Goal: Task Accomplishment & Management: Manage account settings

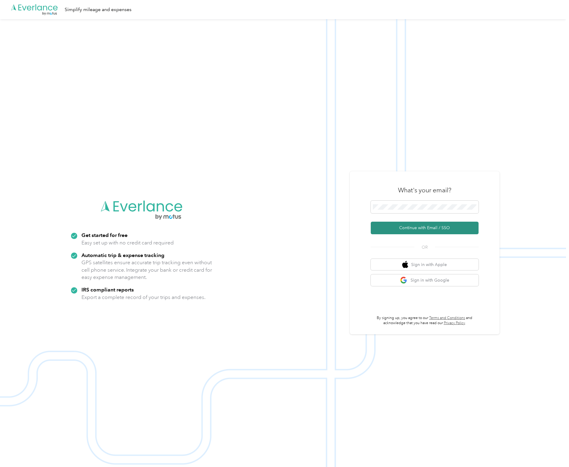
click at [424, 229] on button "Continue with Email / SSO" at bounding box center [425, 228] width 108 height 13
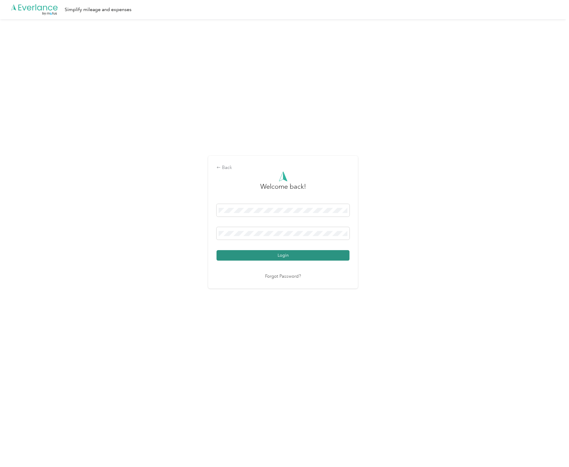
click at [308, 258] on button "Login" at bounding box center [283, 255] width 133 height 10
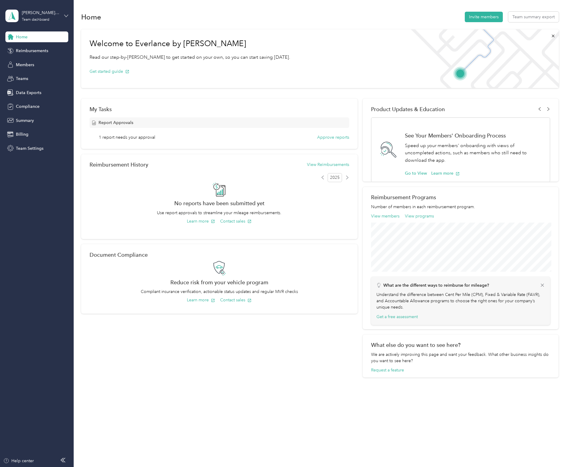
click at [68, 13] on aside "[PERSON_NAME] Homes Team dashboard Home Reimbursements Members Teams Data Expor…" at bounding box center [37, 233] width 74 height 467
click at [68, 14] on icon at bounding box center [66, 16] width 4 height 4
click at [30, 61] on div "Personal dashboard" at bounding box center [30, 63] width 38 height 6
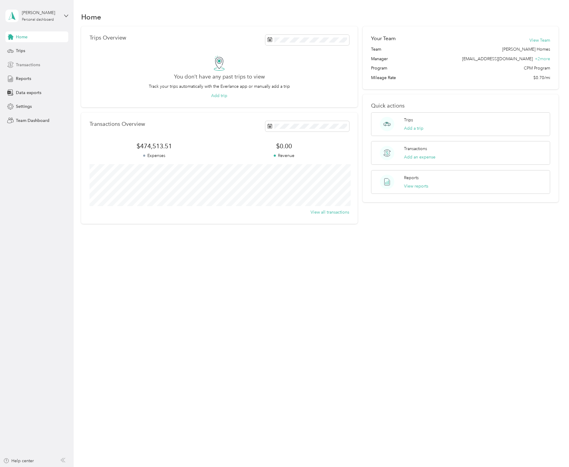
click at [46, 67] on div "Transactions" at bounding box center [36, 64] width 63 height 11
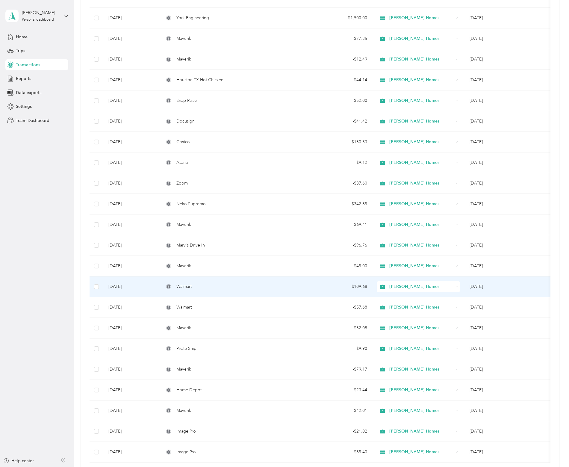
scroll to position [240, 0]
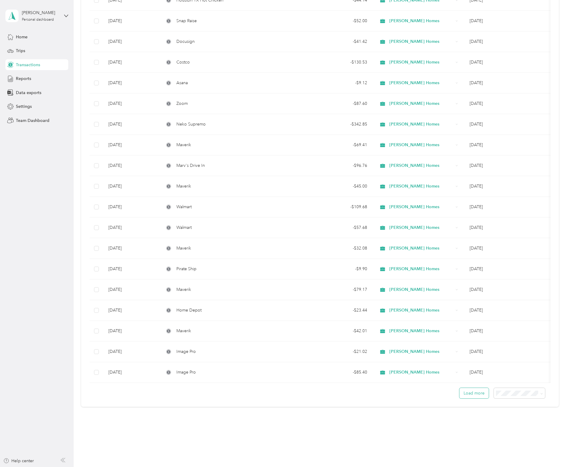
click at [466, 391] on button "Load more" at bounding box center [474, 393] width 29 height 10
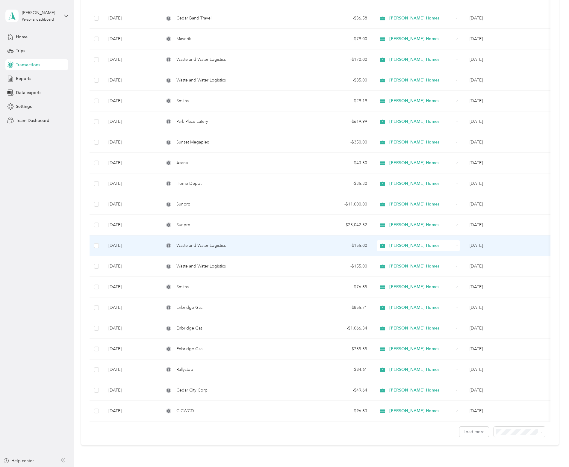
scroll to position [719, 0]
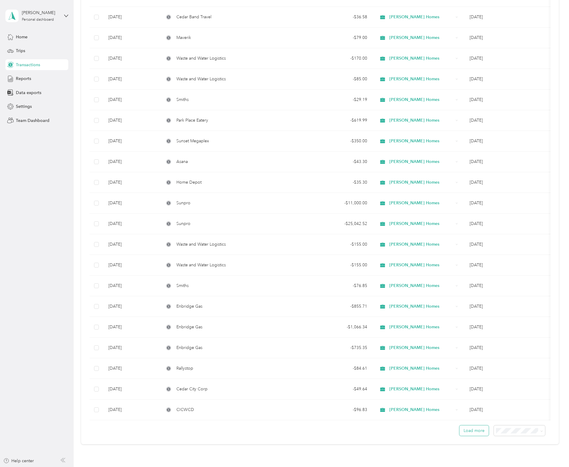
click at [473, 434] on button "Load more" at bounding box center [474, 431] width 29 height 10
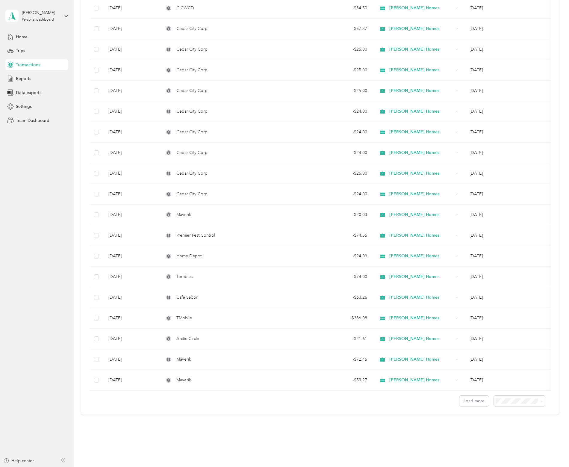
scroll to position [1276, 0]
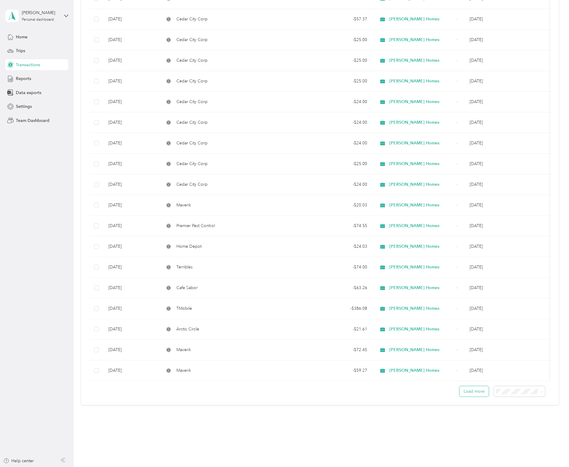
click at [461, 390] on button "Load more" at bounding box center [474, 391] width 29 height 10
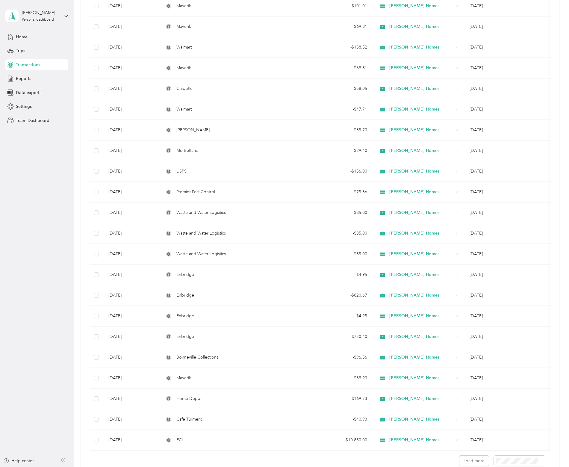
scroll to position [1725, 0]
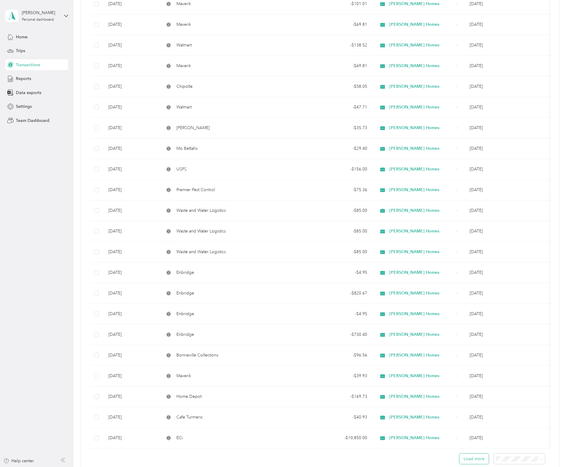
click at [461, 458] on button "Load more" at bounding box center [474, 459] width 29 height 10
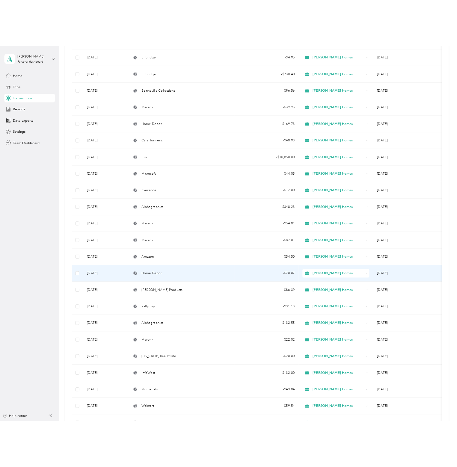
scroll to position [2175, 0]
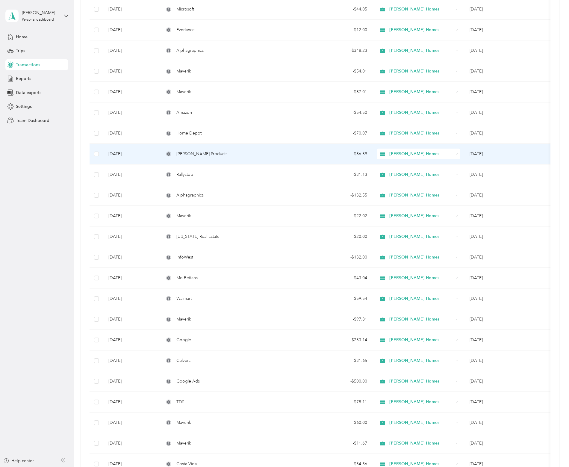
click at [247, 151] on div "[PERSON_NAME] Products" at bounding box center [225, 154] width 123 height 7
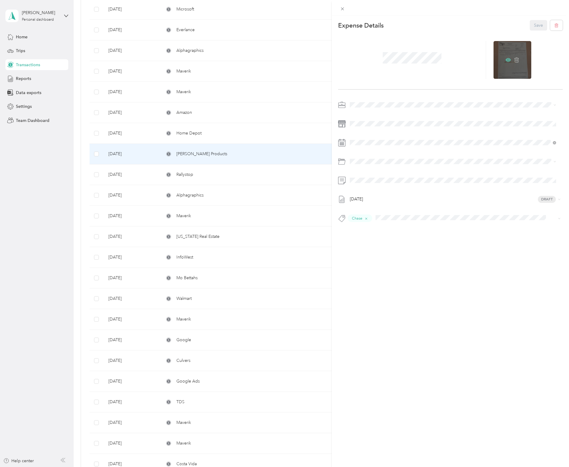
click at [508, 60] on icon at bounding box center [509, 60] width 2 height 2
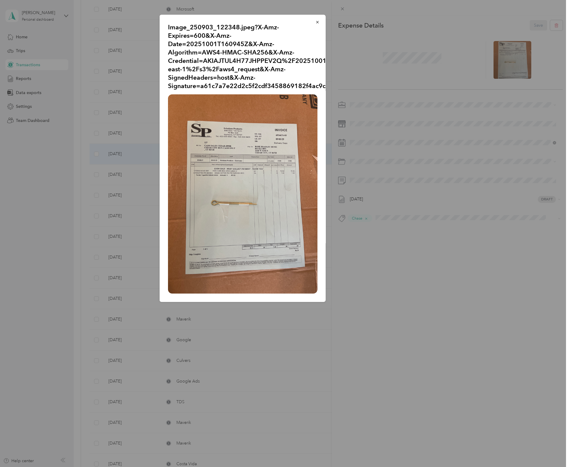
click at [461, 316] on div at bounding box center [284, 233] width 569 height 467
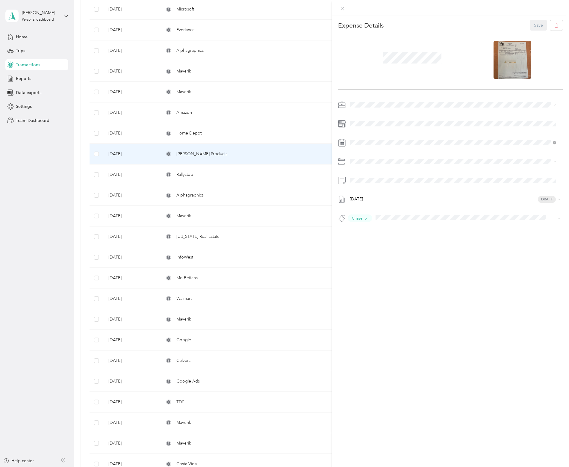
click at [56, 192] on div "This expense cannot be edited because it is either under review, approved, or p…" at bounding box center [284, 233] width 569 height 467
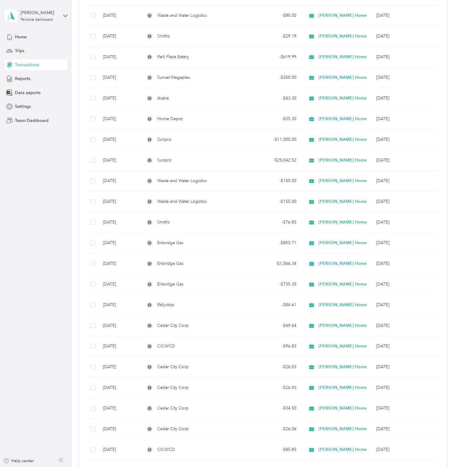
scroll to position [796, 0]
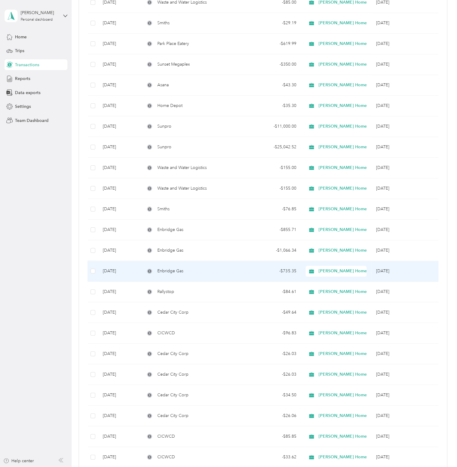
click at [230, 272] on td "Enbridge Gas" at bounding box center [190, 271] width 100 height 21
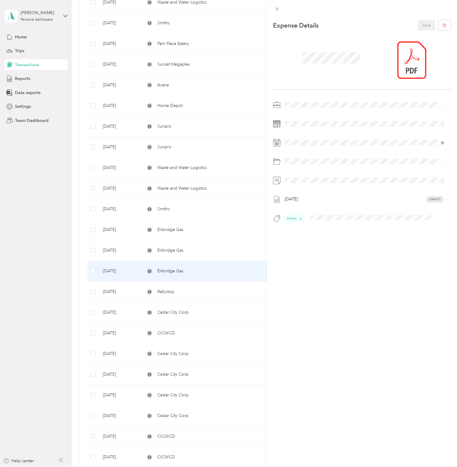
click at [230, 272] on div "This expense cannot be edited because it is either under review, approved, or p…" at bounding box center [228, 233] width 457 height 467
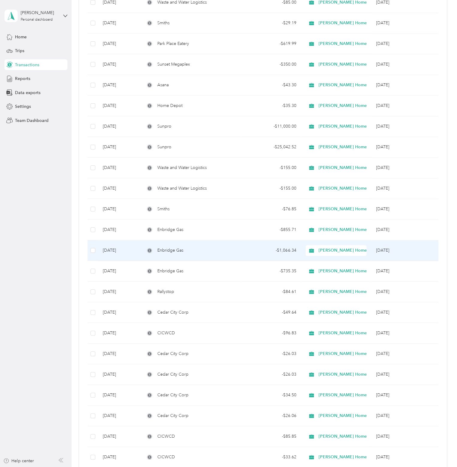
click at [231, 256] on td "Enbridge Gas" at bounding box center [190, 250] width 100 height 21
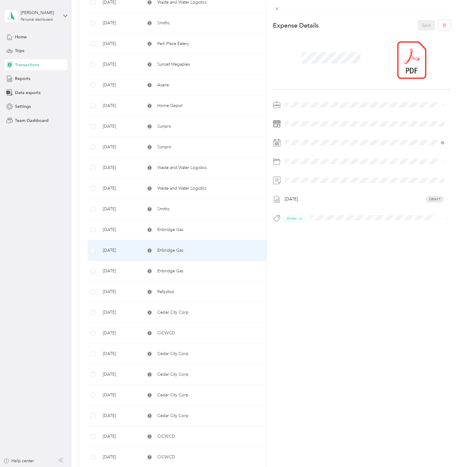
click at [232, 253] on div "This expense cannot be edited because it is either under review, approved, or p…" at bounding box center [228, 233] width 457 height 467
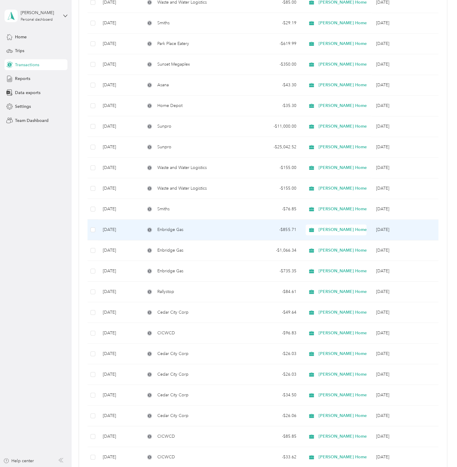
click at [233, 230] on td "Enbridge Gas" at bounding box center [190, 230] width 100 height 21
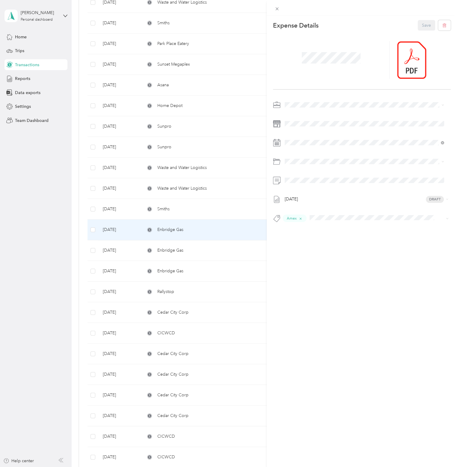
click at [233, 230] on div "This expense cannot be edited because it is either under review, approved, or p…" at bounding box center [228, 233] width 457 height 467
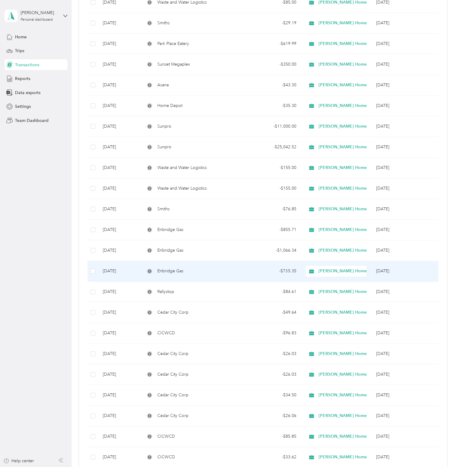
click at [206, 268] on div "Enbridge Gas" at bounding box center [190, 271] width 91 height 7
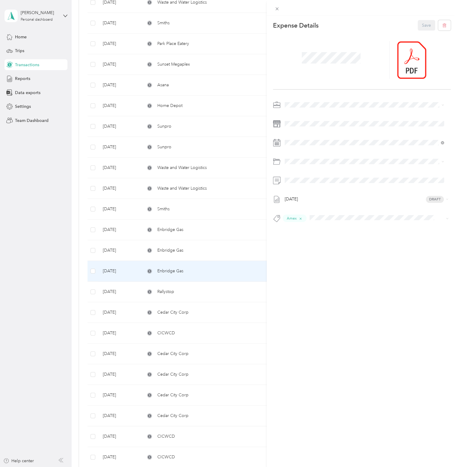
click at [211, 251] on div "This expense cannot be edited because it is either under review, approved, or p…" at bounding box center [228, 233] width 457 height 467
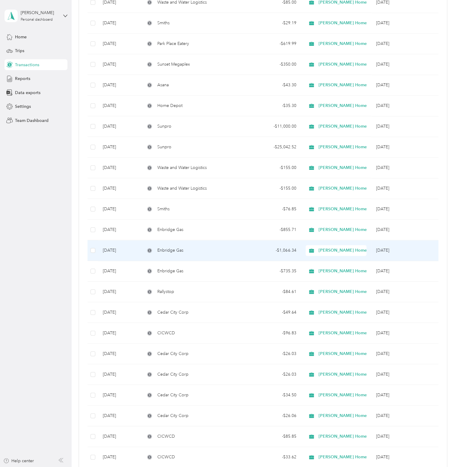
click at [211, 249] on div "Enbridge Gas" at bounding box center [190, 250] width 91 height 7
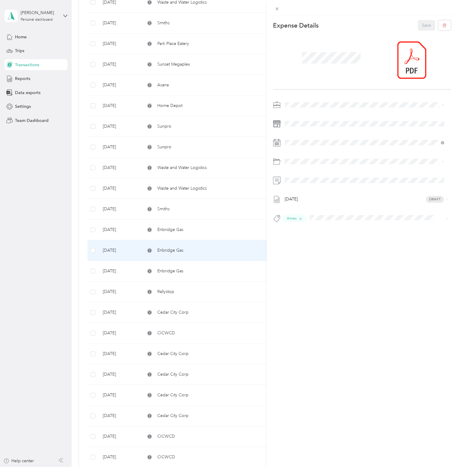
click at [203, 220] on div "This expense cannot be edited because it is either under review, approved, or p…" at bounding box center [228, 233] width 457 height 467
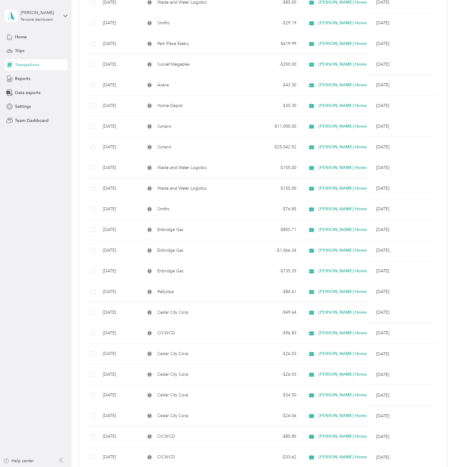
click at [206, 227] on div "Enbridge Gas" at bounding box center [190, 230] width 91 height 7
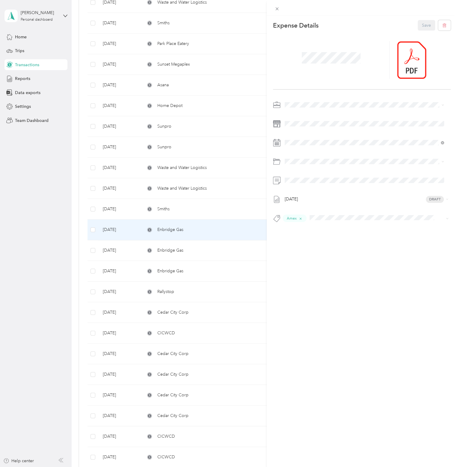
click at [38, 282] on div "This expense cannot be edited because it is either under review, approved, or p…" at bounding box center [228, 233] width 457 height 467
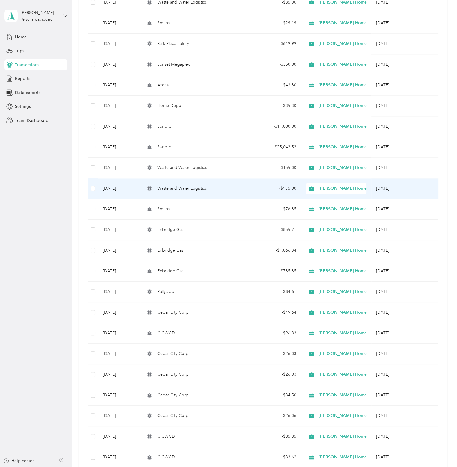
click at [257, 185] on div "- $155.00" at bounding box center [270, 188] width 51 height 7
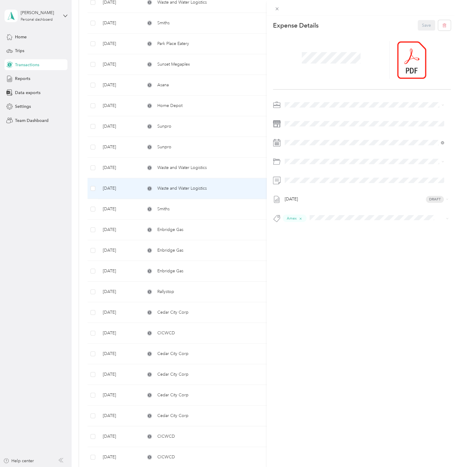
click at [225, 165] on div "This expense cannot be edited because it is either under review, approved, or p…" at bounding box center [228, 233] width 457 height 467
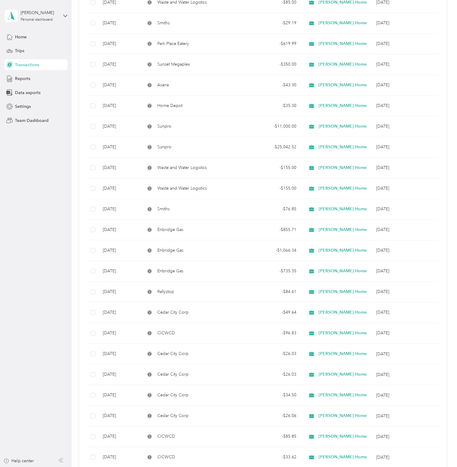
click at [237, 168] on td "Waste and Water Logistics" at bounding box center [190, 168] width 100 height 21
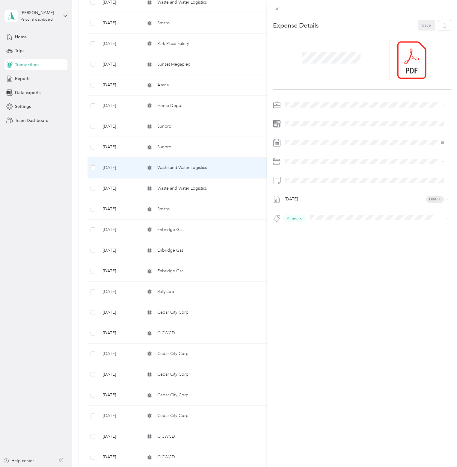
click at [55, 202] on div "This expense cannot be edited because it is either under review, approved, or p…" at bounding box center [228, 233] width 457 height 467
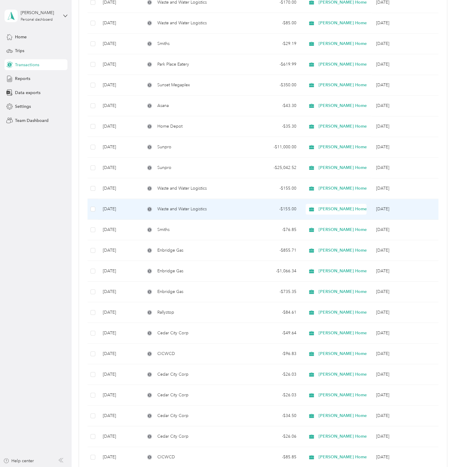
scroll to position [766, 0]
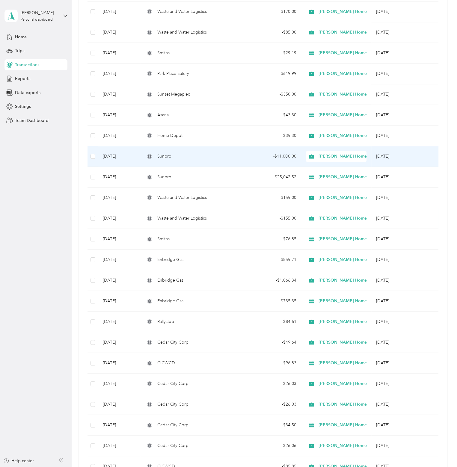
click at [225, 159] on td "Sunpro" at bounding box center [190, 156] width 100 height 21
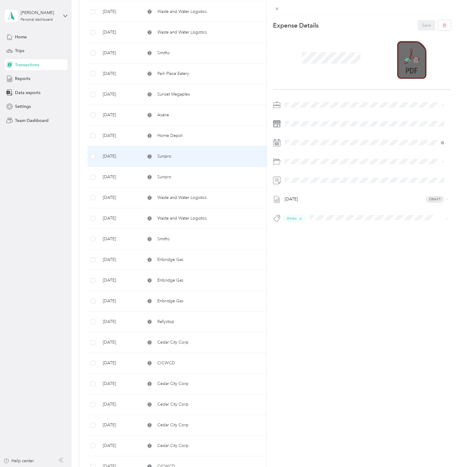
click at [405, 58] on icon at bounding box center [407, 60] width 5 height 4
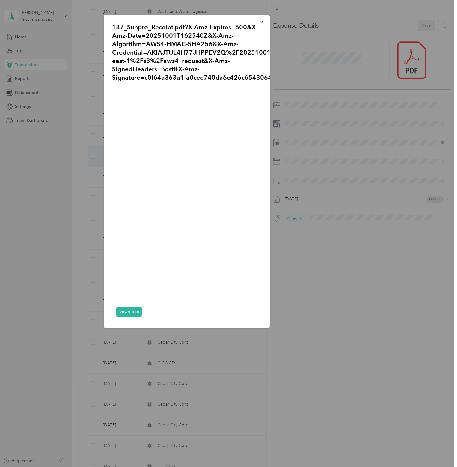
click at [333, 286] on div "187_Sunpro_Receipt.pdf?X-Amz-Expires=600&X-Amz-Date=20251001T162540Z&X-Amz-Algo…" at bounding box center [312, 172] width 166 height 315
click at [61, 231] on div at bounding box center [228, 233] width 457 height 467
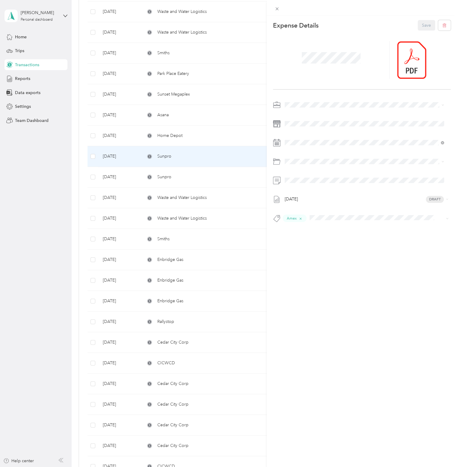
click at [178, 183] on div "This expense cannot be edited because it is either under review, approved, or p…" at bounding box center [228, 233] width 457 height 467
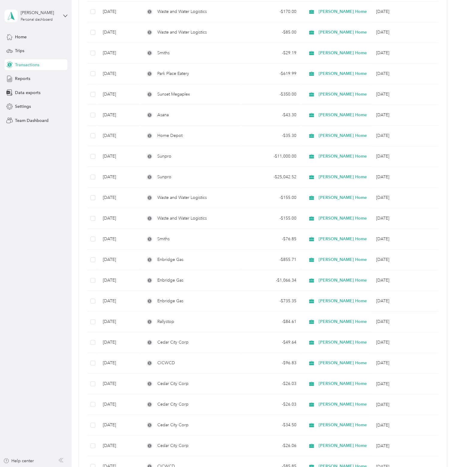
click at [217, 176] on div "Sunpro" at bounding box center [190, 177] width 91 height 7
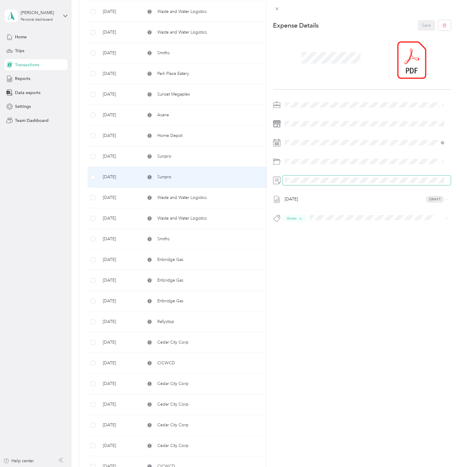
click at [280, 181] on div at bounding box center [362, 181] width 178 height 10
click at [46, 210] on div "This expense cannot be edited because it is either under review, approved, or p…" at bounding box center [228, 233] width 457 height 467
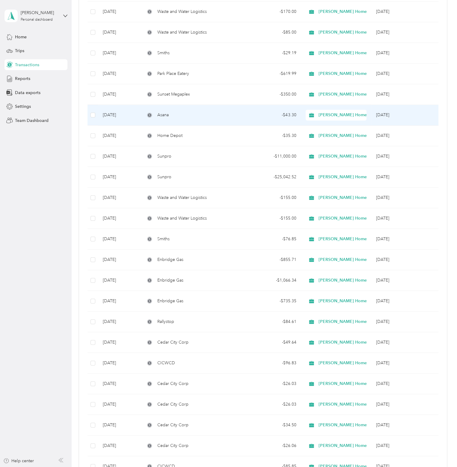
scroll to position [646, 0]
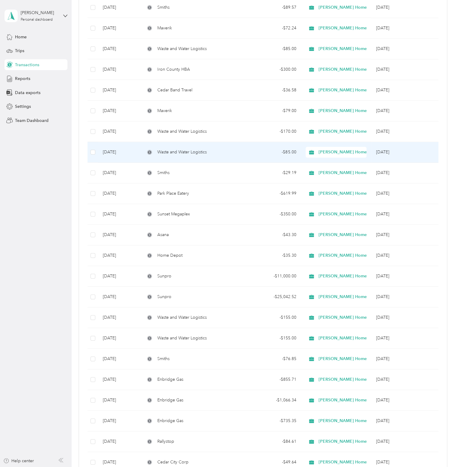
click at [229, 149] on div "Waste and Water Logistics" at bounding box center [190, 152] width 91 height 7
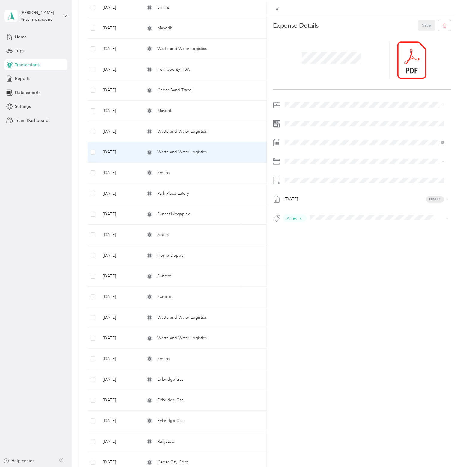
drag, startPoint x: 192, startPoint y: 130, endPoint x: 230, endPoint y: 131, distance: 38.1
click at [192, 130] on div "This expense cannot be edited because it is either under review, approved, or p…" at bounding box center [228, 233] width 457 height 467
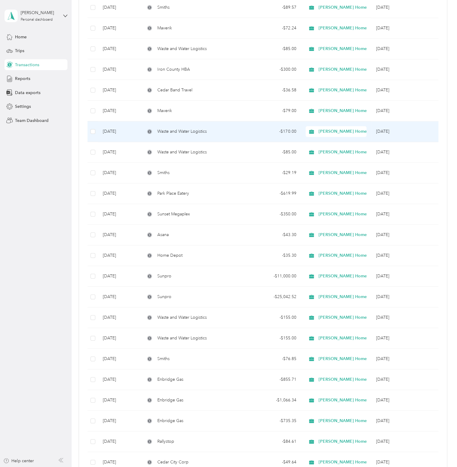
click at [267, 129] on div "- $170.00" at bounding box center [270, 131] width 51 height 7
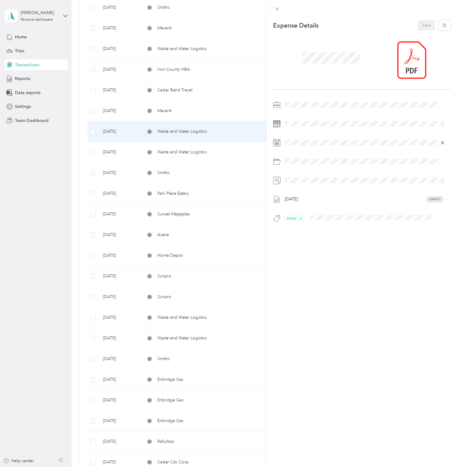
click at [64, 235] on div "This expense cannot be edited because it is either under review, approved, or p…" at bounding box center [228, 233] width 457 height 467
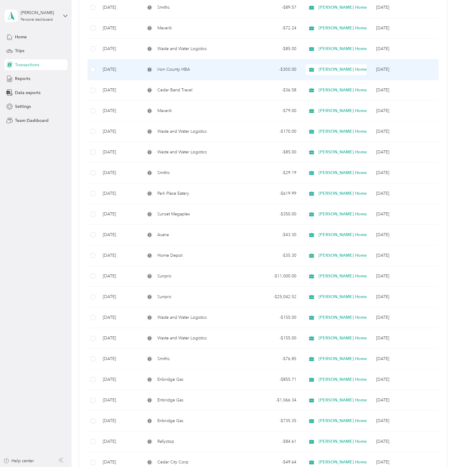
click at [198, 66] on div "Iron County HBA" at bounding box center [190, 69] width 91 height 7
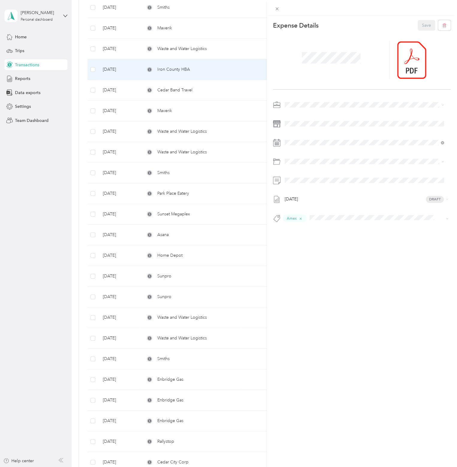
click at [37, 169] on div "This expense cannot be edited because it is either under review, approved, or p…" at bounding box center [228, 233] width 457 height 467
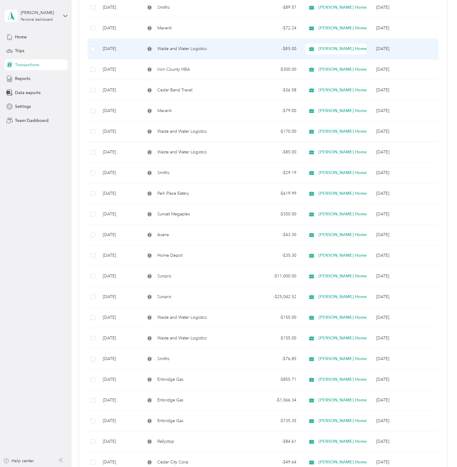
click at [233, 50] on div "Waste and Water Logistics" at bounding box center [190, 49] width 91 height 7
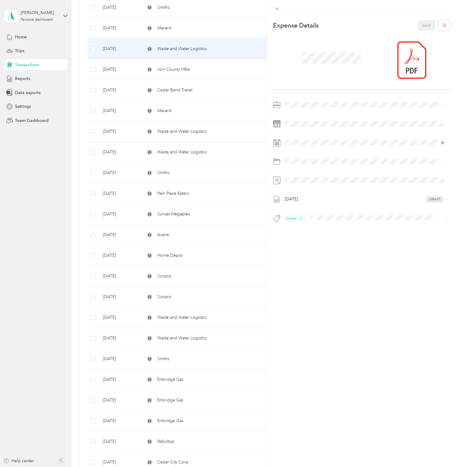
click at [51, 239] on div "This expense cannot be edited because it is either under review, approved, or p…" at bounding box center [228, 233] width 457 height 467
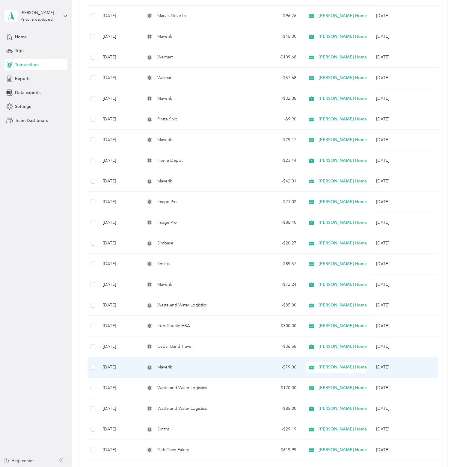
scroll to position [376, 0]
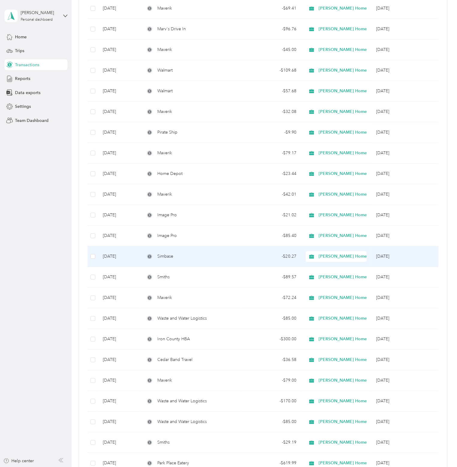
click at [228, 254] on div "Simbase" at bounding box center [190, 256] width 91 height 7
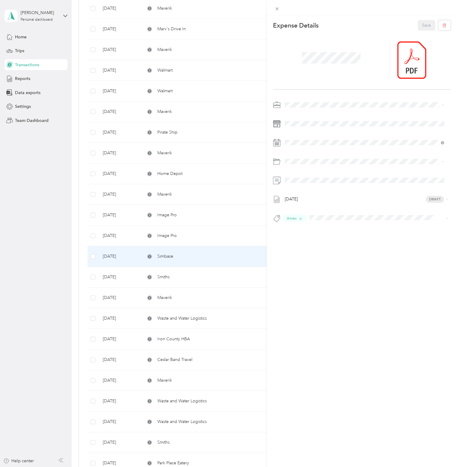
click at [33, 299] on div "This expense cannot be edited because it is either under review, approved, or p…" at bounding box center [228, 233] width 457 height 467
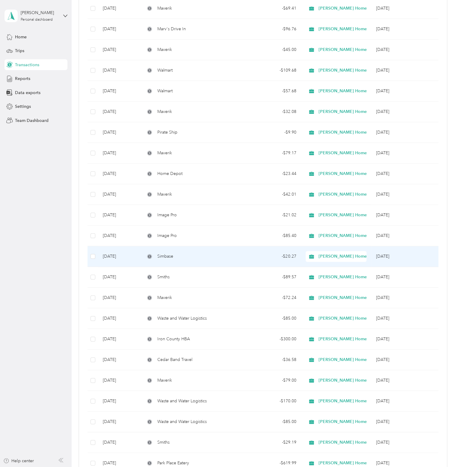
click at [222, 259] on td "Simbase" at bounding box center [190, 256] width 100 height 21
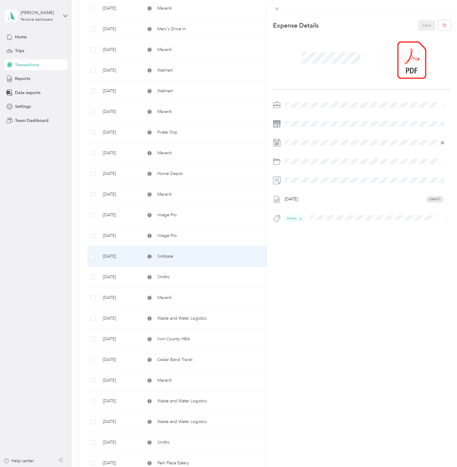
click at [36, 269] on div "This expense cannot be edited because it is either under review, approved, or p…" at bounding box center [228, 233] width 457 height 467
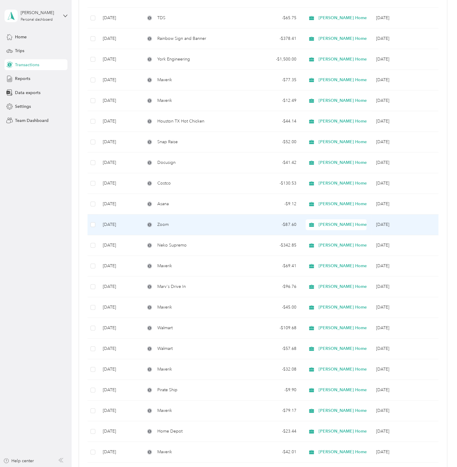
scroll to position [120, 0]
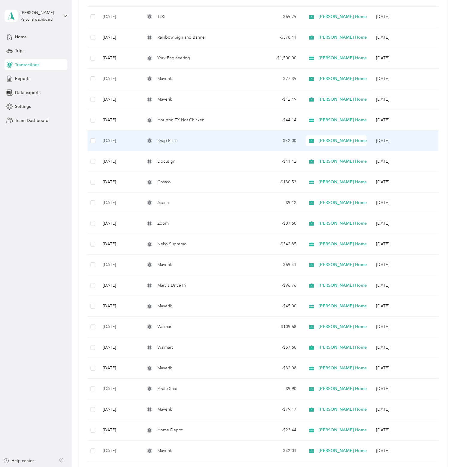
click at [230, 144] on td "Snap Raise" at bounding box center [190, 141] width 100 height 21
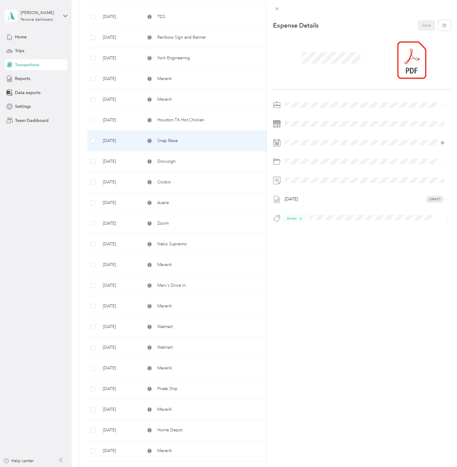
click at [51, 190] on div "This expense cannot be edited because it is either under review, approved, or p…" at bounding box center [228, 233] width 457 height 467
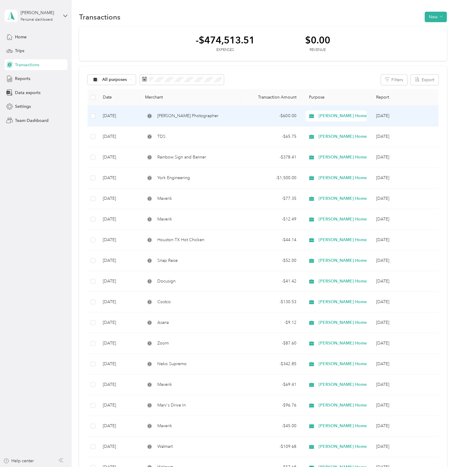
click at [227, 114] on div "[PERSON_NAME] Photographer" at bounding box center [190, 116] width 91 height 7
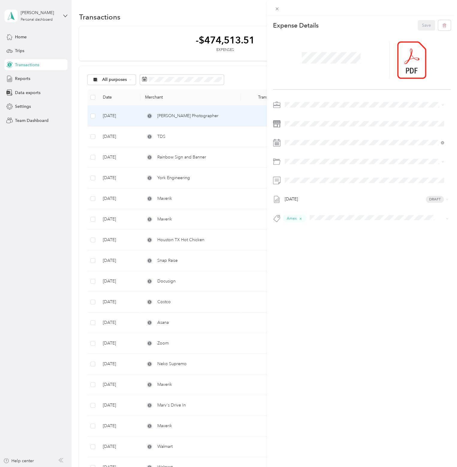
click at [37, 227] on div "This expense cannot be edited because it is either under review, approved, or p…" at bounding box center [228, 233] width 457 height 467
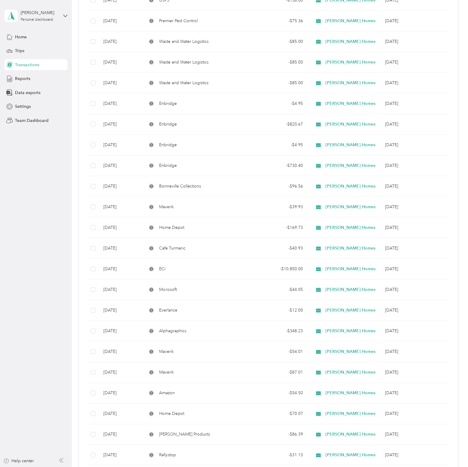
scroll to position [1858, 0]
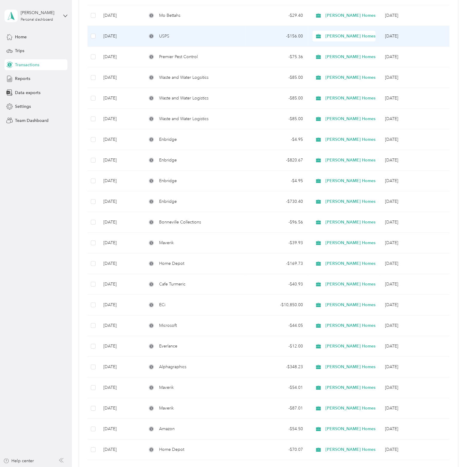
click at [183, 37] on td "USPS" at bounding box center [194, 36] width 104 height 21
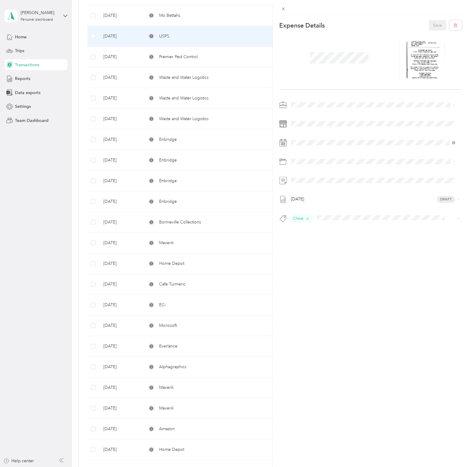
click at [44, 203] on div "This expense cannot be edited because it is either under review, approved, or p…" at bounding box center [234, 233] width 468 height 467
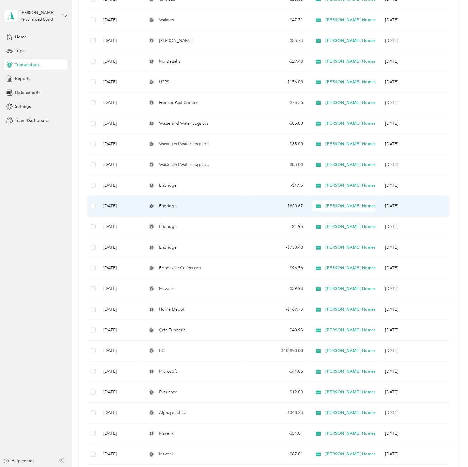
scroll to position [1798, 0]
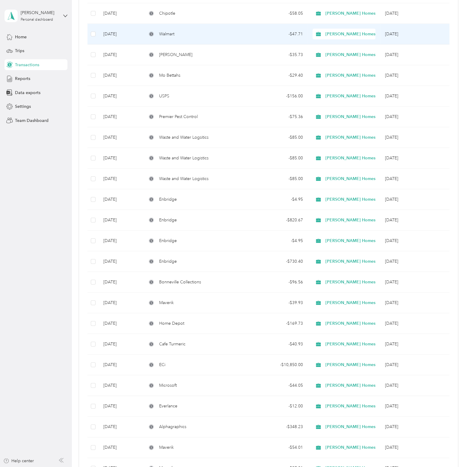
click at [233, 25] on td "Walmart" at bounding box center [194, 34] width 104 height 21
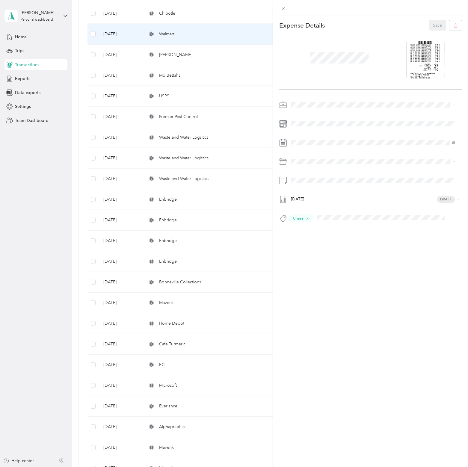
click at [54, 210] on div "This expense cannot be edited because it is either under review, approved, or p…" at bounding box center [234, 233] width 468 height 467
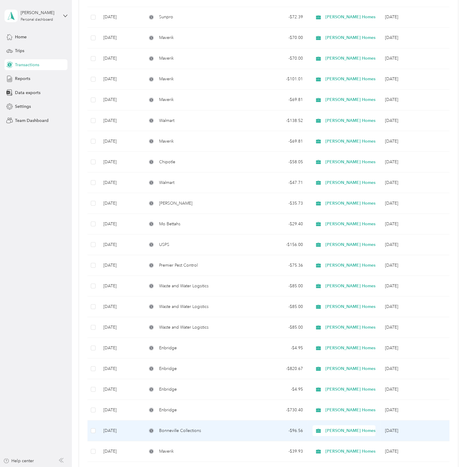
scroll to position [1618, 0]
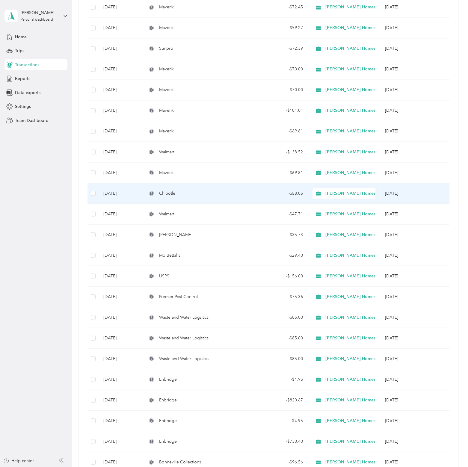
click at [198, 190] on div "Chipotle" at bounding box center [194, 193] width 94 height 7
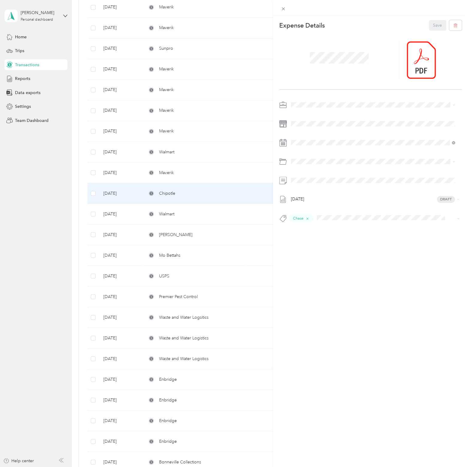
click at [182, 143] on div "This expense cannot be edited because it is either under review, approved, or p…" at bounding box center [234, 233] width 468 height 467
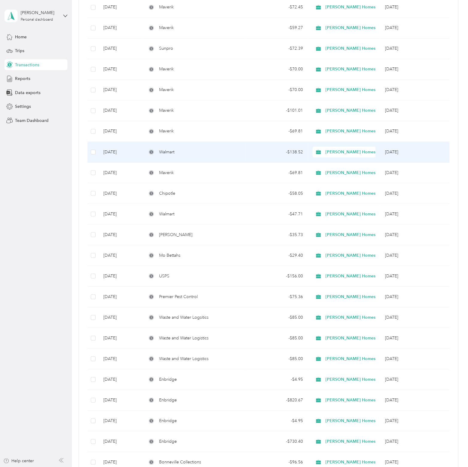
click at [229, 149] on div "Walmart" at bounding box center [194, 152] width 94 height 7
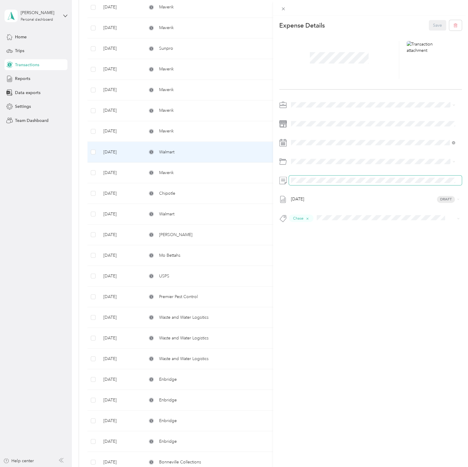
click at [284, 178] on div at bounding box center [370, 181] width 183 height 10
click at [36, 207] on div "This expense cannot be edited because it is either under review, approved, or p…" at bounding box center [234, 233] width 468 height 467
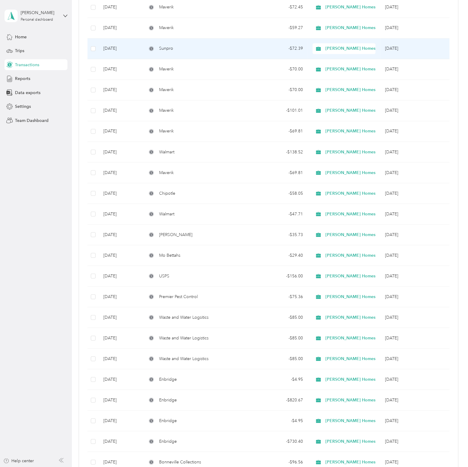
click at [236, 45] on div "Sunpro" at bounding box center [194, 48] width 94 height 7
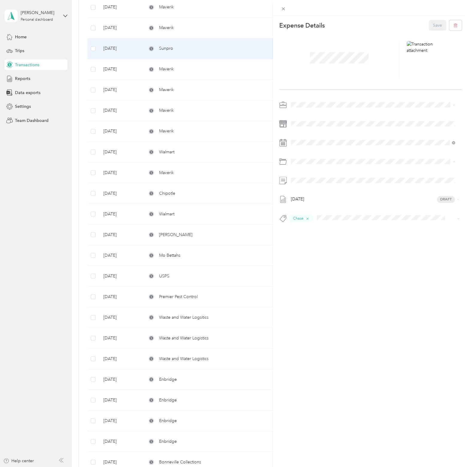
click at [38, 175] on div "This expense cannot be edited because it is either under review, approved, or p…" at bounding box center [234, 233] width 468 height 467
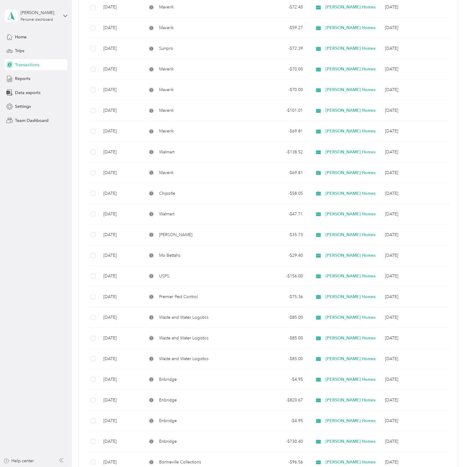
drag, startPoint x: 40, startPoint y: 177, endPoint x: 43, endPoint y: 176, distance: 3.8
click at [40, 177] on aside "[PERSON_NAME] Personal dashboard Home Trips Transactions Reports Data exports S…" at bounding box center [36, 233] width 72 height 467
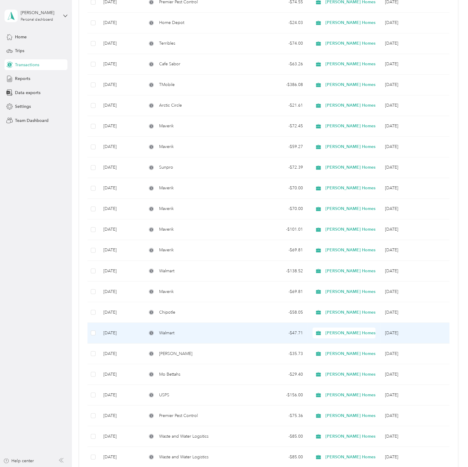
scroll to position [1499, 0]
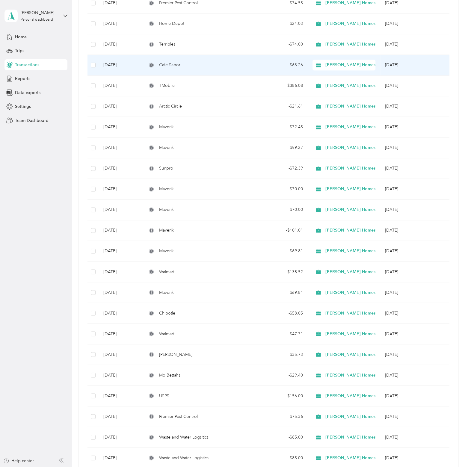
click at [244, 59] on td "Cafe Sabor" at bounding box center [194, 65] width 104 height 21
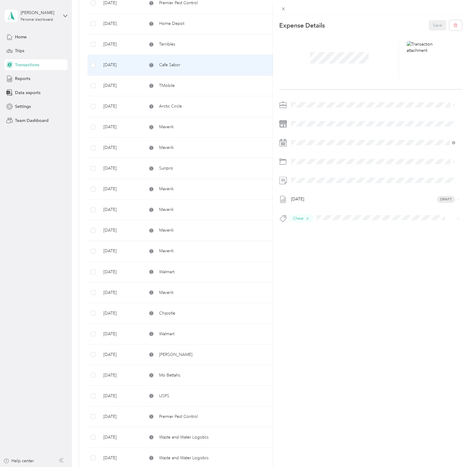
click at [52, 174] on div "This expense cannot be edited because it is either under review, approved, or p…" at bounding box center [234, 233] width 468 height 467
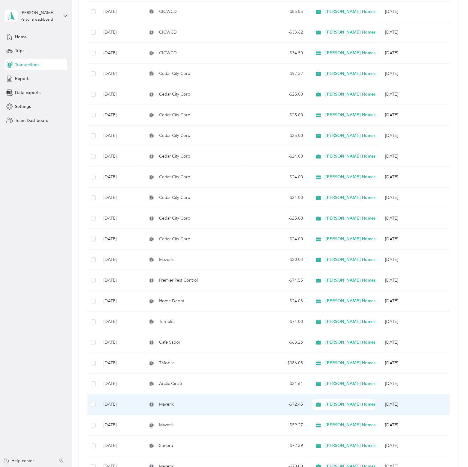
scroll to position [1289, 0]
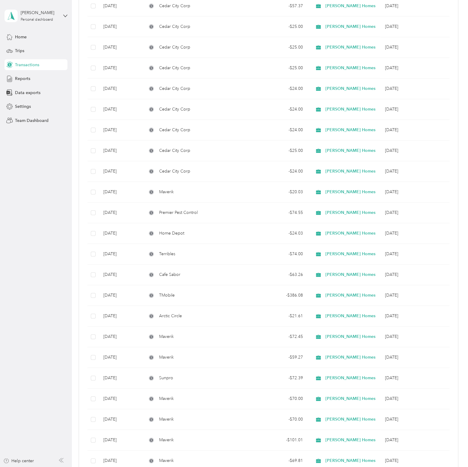
click at [43, 235] on aside "[PERSON_NAME] Personal dashboard Home Trips Transactions Reports Data exports S…" at bounding box center [36, 233] width 72 height 467
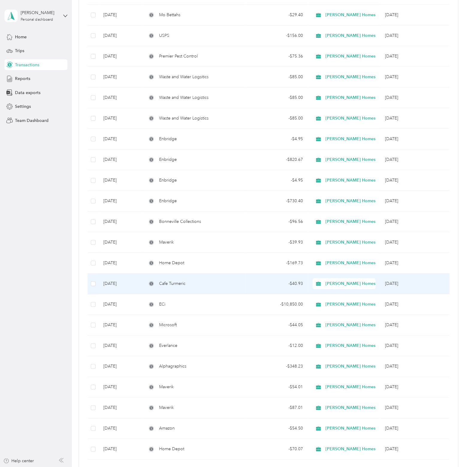
scroll to position [1918, 0]
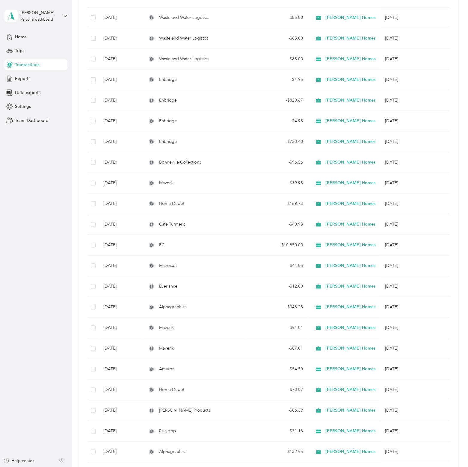
click at [56, 171] on aside "[PERSON_NAME] Personal dashboard Home Trips Transactions Reports Data exports S…" at bounding box center [36, 233] width 72 height 467
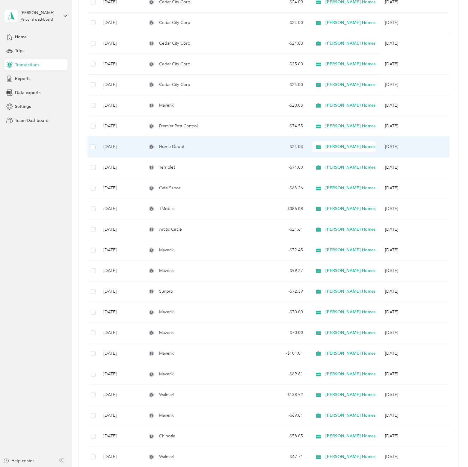
scroll to position [1379, 0]
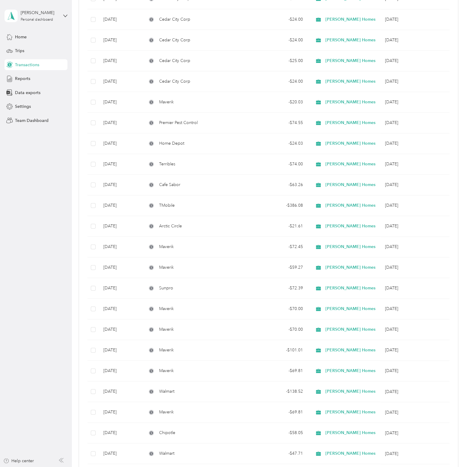
click at [55, 267] on aside "[PERSON_NAME] Personal dashboard Home Trips Transactions Reports Data exports S…" at bounding box center [36, 233] width 72 height 467
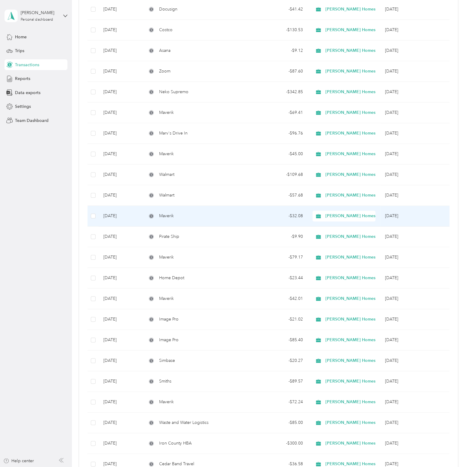
scroll to position [302, 0]
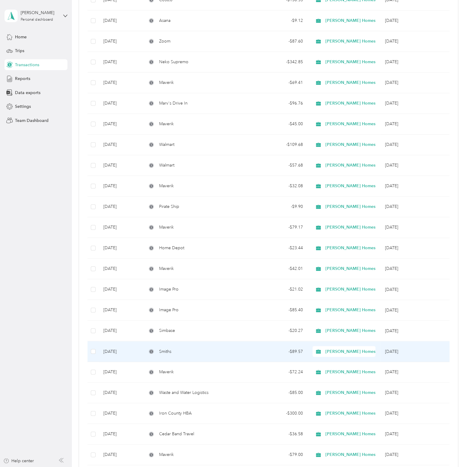
click at [240, 358] on td "Smiths" at bounding box center [194, 351] width 104 height 21
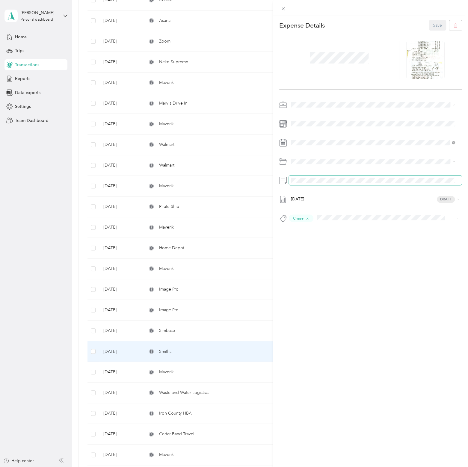
click at [288, 182] on div at bounding box center [370, 181] width 183 height 10
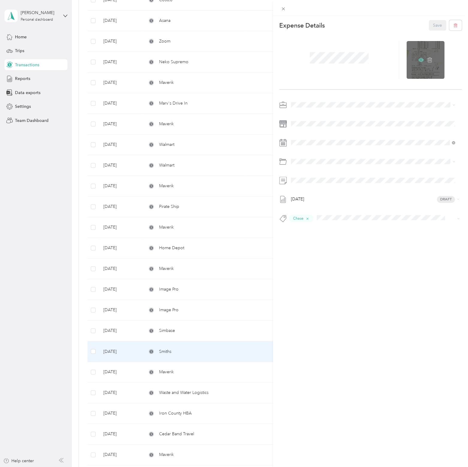
click at [420, 59] on icon at bounding box center [421, 60] width 2 height 2
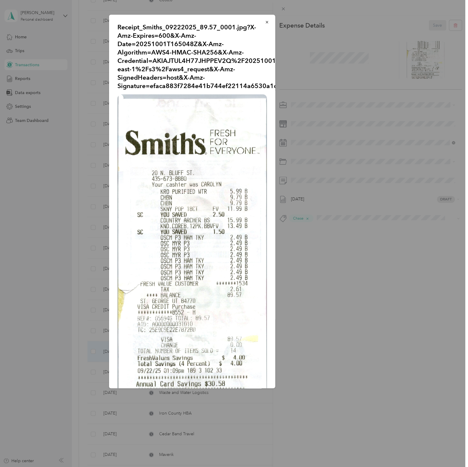
click at [36, 341] on div at bounding box center [234, 233] width 468 height 467
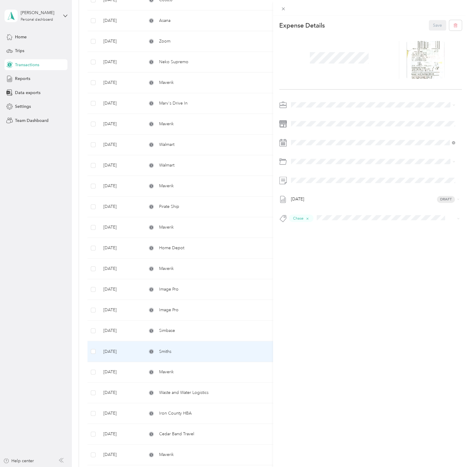
click at [63, 241] on div "This expense cannot be edited because it is either under review, approved, or p…" at bounding box center [234, 233] width 468 height 467
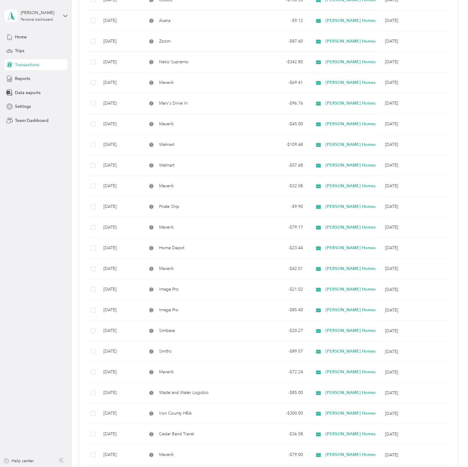
click at [32, 225] on aside "[PERSON_NAME] Personal dashboard Home Trips Transactions Reports Data exports S…" at bounding box center [36, 233] width 72 height 467
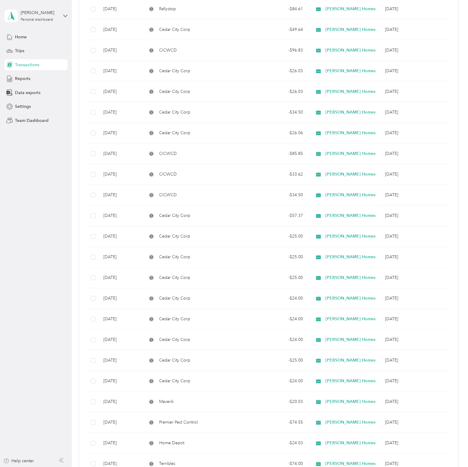
scroll to position [1139, 0]
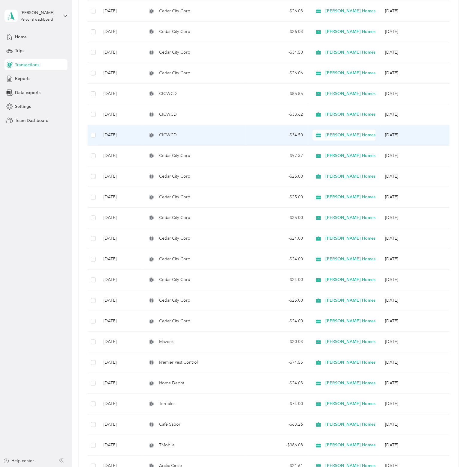
click at [233, 132] on div "CICWCD" at bounding box center [194, 135] width 94 height 7
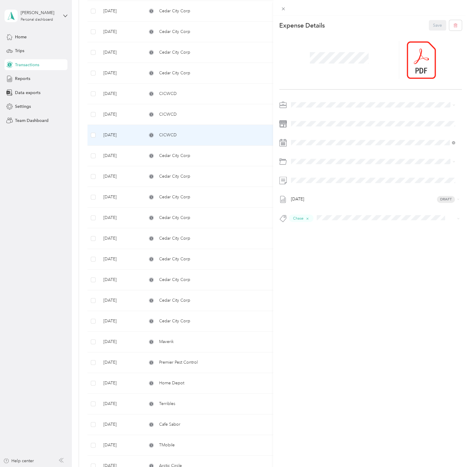
click at [20, 229] on div "This expense cannot be edited because it is either under review, approved, or p…" at bounding box center [234, 233] width 468 height 467
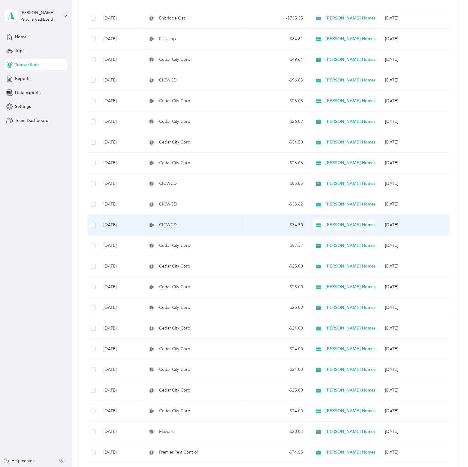
scroll to position [1019, 0]
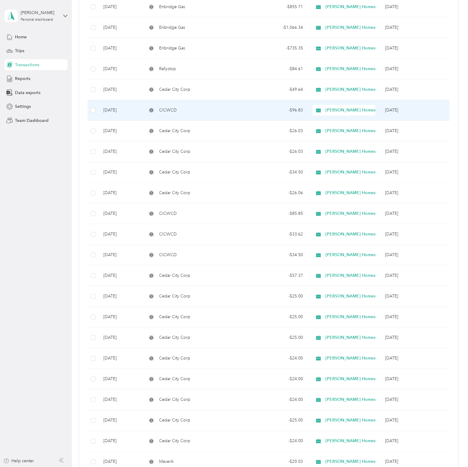
click at [241, 106] on td "CICWCD" at bounding box center [194, 110] width 104 height 21
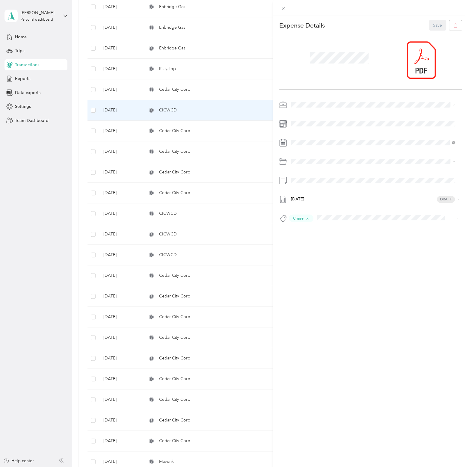
click at [40, 238] on div "This expense cannot be edited because it is either under review, approved, or p…" at bounding box center [234, 233] width 468 height 467
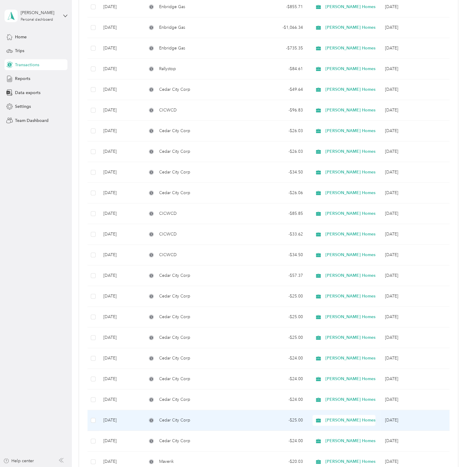
click at [219, 417] on div "Cedar City Corp" at bounding box center [194, 420] width 94 height 7
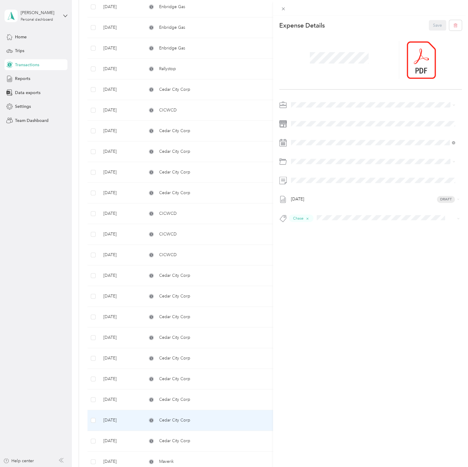
drag, startPoint x: 29, startPoint y: 199, endPoint x: 61, endPoint y: 178, distance: 37.9
click at [29, 199] on div "This expense cannot be edited because it is either under review, approved, or p…" at bounding box center [234, 233] width 468 height 467
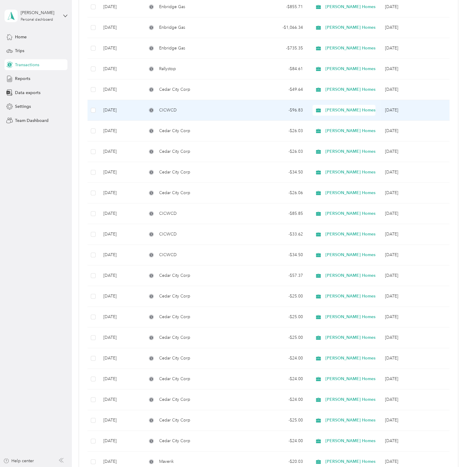
click at [213, 103] on td "CICWCD" at bounding box center [194, 110] width 104 height 21
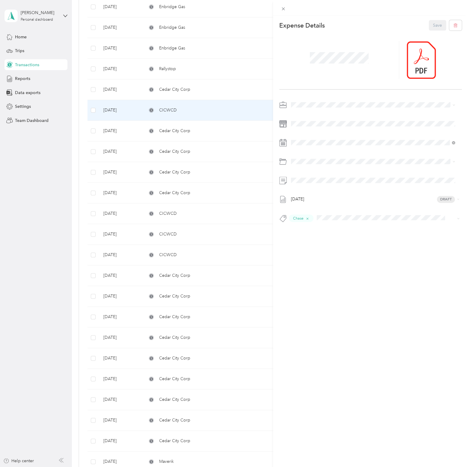
click at [54, 311] on div "This expense cannot be edited because it is either under review, approved, or p…" at bounding box center [234, 233] width 468 height 467
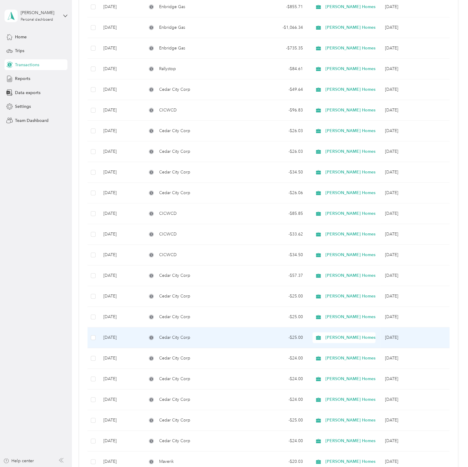
click at [228, 334] on div "Cedar City Corp" at bounding box center [194, 337] width 94 height 7
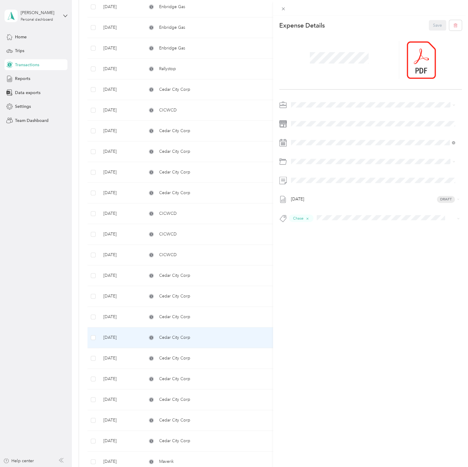
click at [40, 267] on div "This expense cannot be edited because it is either under review, approved, or p…" at bounding box center [234, 233] width 468 height 467
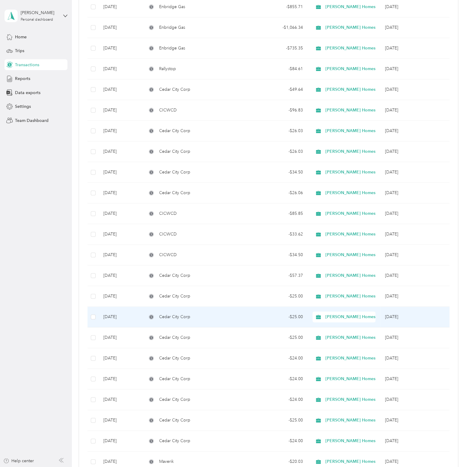
click at [289, 320] on td "- $25.00" at bounding box center [277, 317] width 62 height 21
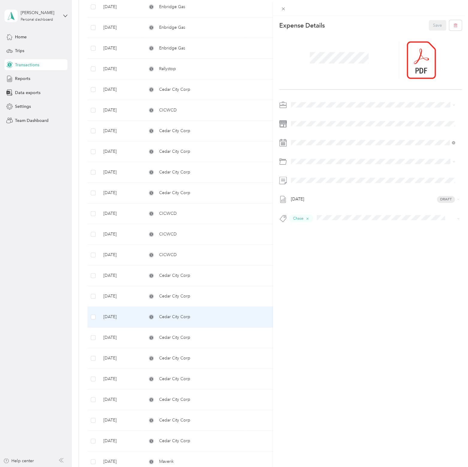
drag, startPoint x: 32, startPoint y: 301, endPoint x: 90, endPoint y: 346, distance: 72.9
click at [32, 301] on div "This expense cannot be edited because it is either under review, approved, or p…" at bounding box center [234, 233] width 468 height 467
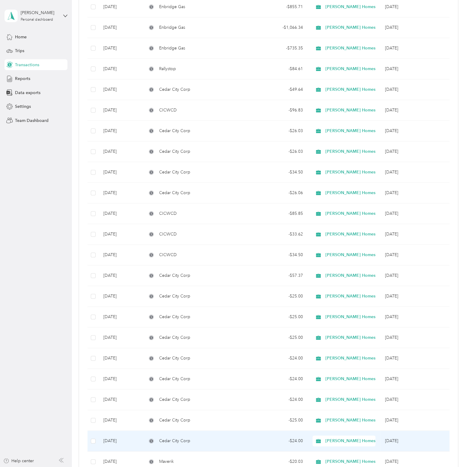
click at [257, 441] on td "- $24.00" at bounding box center [277, 441] width 62 height 21
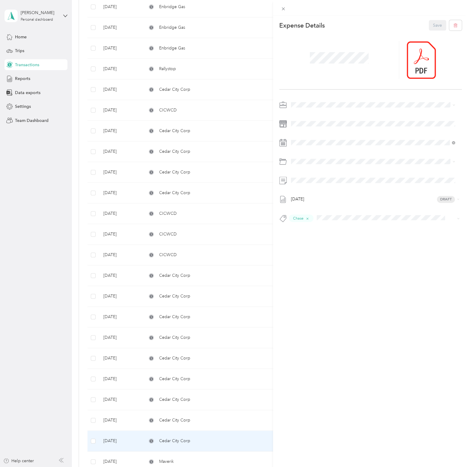
click at [8, 283] on div "This expense cannot be edited because it is either under review, approved, or p…" at bounding box center [234, 233] width 468 height 467
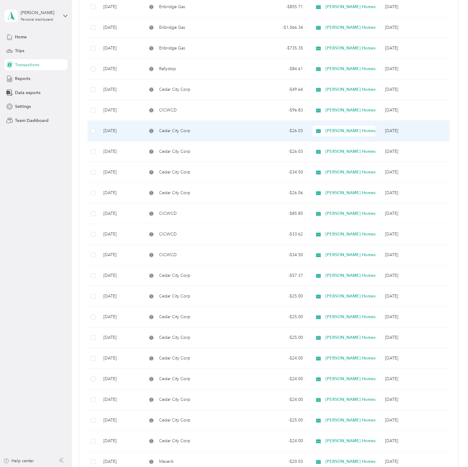
click at [228, 132] on td "Cedar City Corp" at bounding box center [194, 131] width 104 height 21
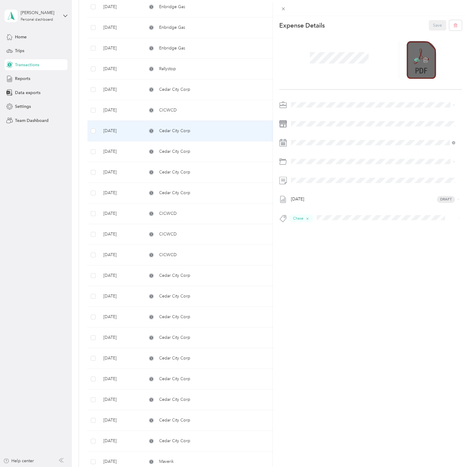
click at [414, 61] on icon at bounding box center [416, 60] width 5 height 4
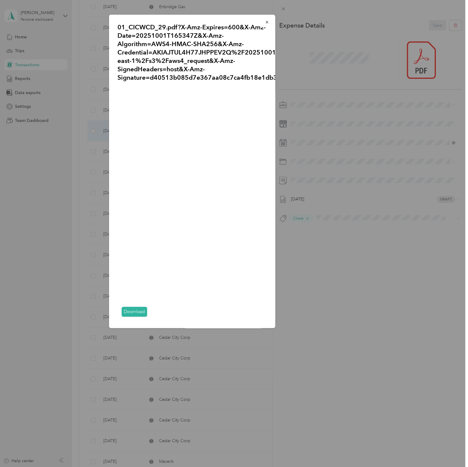
click at [377, 326] on div "01_CICWCD_29.pdf?X-Amz-Expires=600&X-Amz-Date=20251001T165347Z&X-Amz-Algorithm=…" at bounding box center [317, 172] width 166 height 315
click at [317, 127] on div "01_CICWCD_29.pdf?X-Amz-Expires=600&X-Amz-Date=20251001T165347Z&X-Amz-Algorithm=…" at bounding box center [317, 172] width 166 height 315
click at [267, 20] on icon "button" at bounding box center [267, 22] width 4 height 4
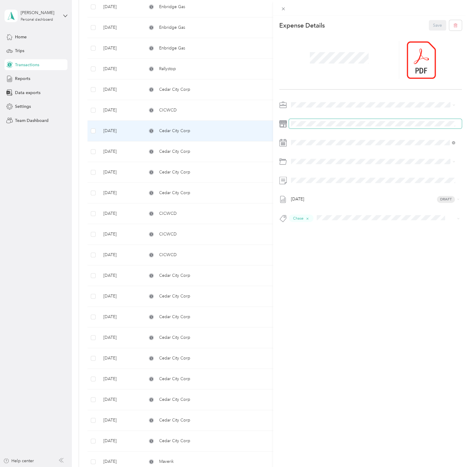
click at [320, 119] on span at bounding box center [375, 124] width 173 height 10
click at [429, 26] on button "Save" at bounding box center [437, 25] width 17 height 10
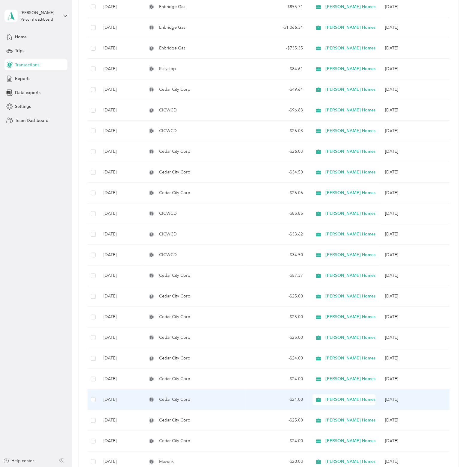
click at [196, 397] on div "Cedar City Corp" at bounding box center [194, 400] width 94 height 7
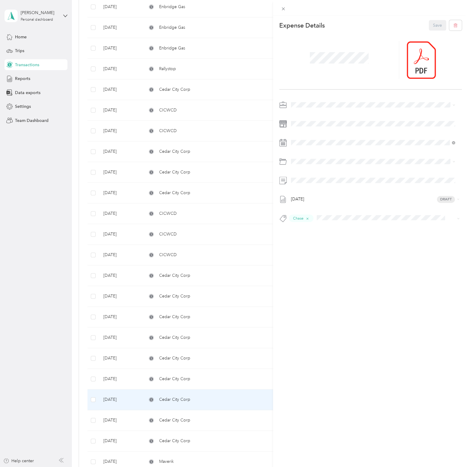
click at [37, 295] on div "This expense cannot be edited because it is either under review, approved, or p…" at bounding box center [234, 233] width 468 height 467
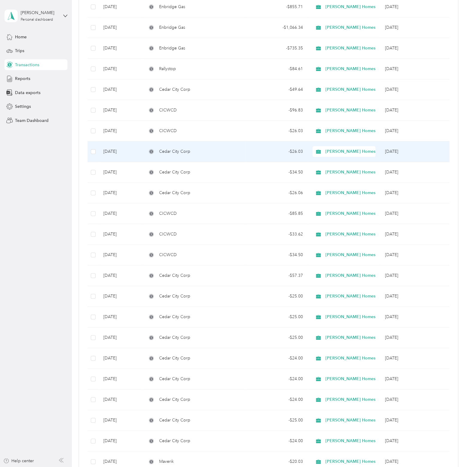
click at [235, 148] on div "Cedar City Corp" at bounding box center [194, 151] width 94 height 7
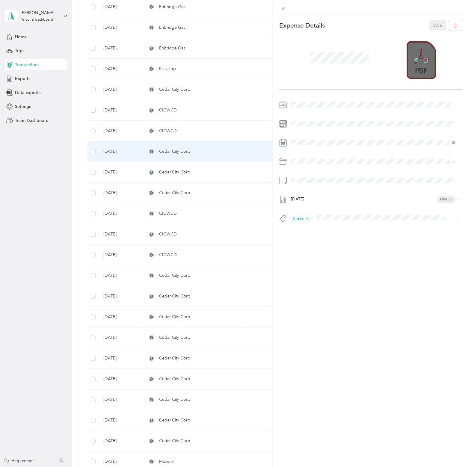
click at [415, 60] on icon at bounding box center [416, 60] width 5 height 4
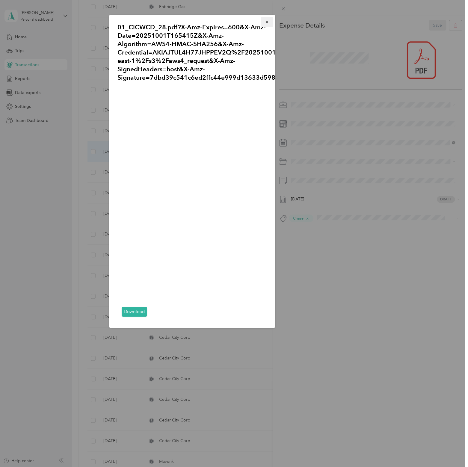
click at [268, 22] on icon "button" at bounding box center [267, 22] width 4 height 4
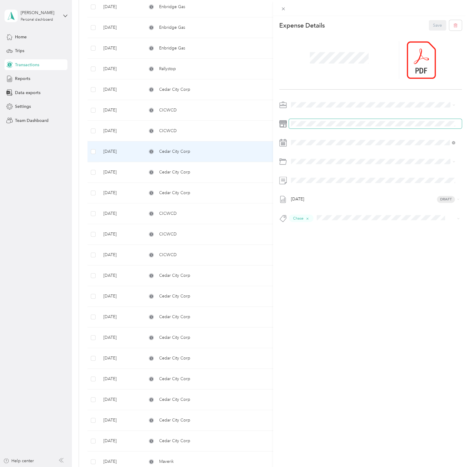
click at [265, 129] on div "This expense cannot be edited because it is either under review, approved, or p…" at bounding box center [234, 233] width 468 height 467
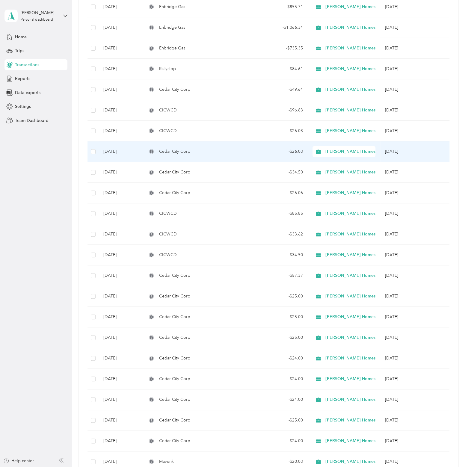
click at [257, 149] on div "- $26.03" at bounding box center [277, 151] width 52 height 7
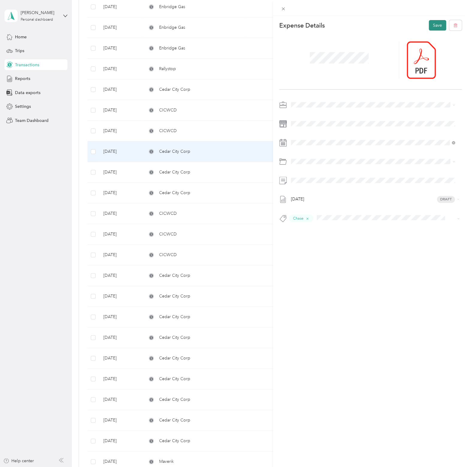
click at [431, 25] on button "Save" at bounding box center [437, 25] width 17 height 10
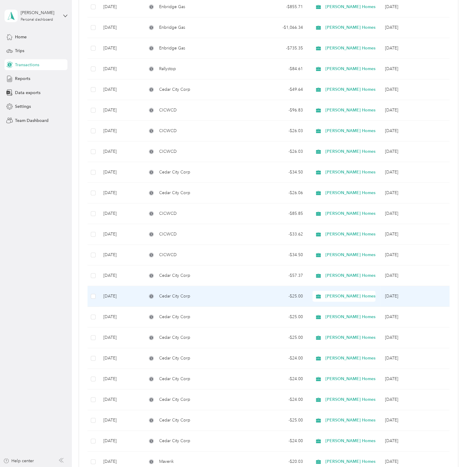
click at [243, 296] on td "Cedar City Corp" at bounding box center [194, 296] width 104 height 21
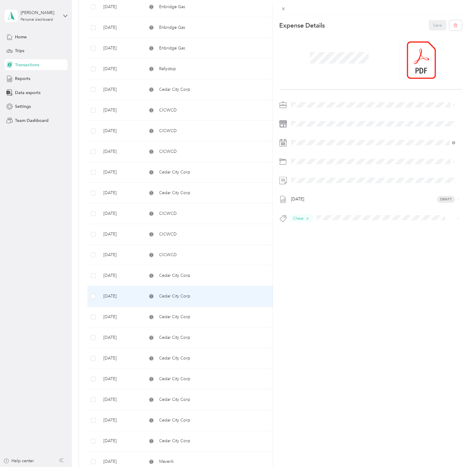
click at [46, 249] on div "This expense cannot be edited because it is either under review, approved, or p…" at bounding box center [234, 233] width 468 height 467
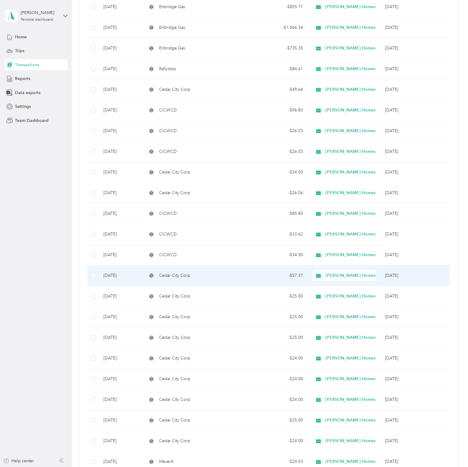
click at [240, 267] on td "Cedar City Corp" at bounding box center [194, 276] width 104 height 21
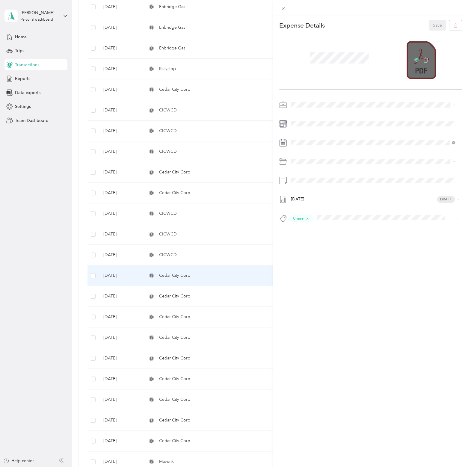
click at [414, 58] on icon at bounding box center [416, 60] width 5 height 4
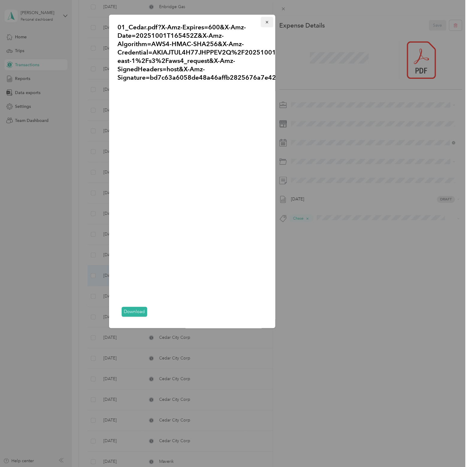
click at [266, 22] on icon "button" at bounding box center [267, 22] width 4 height 4
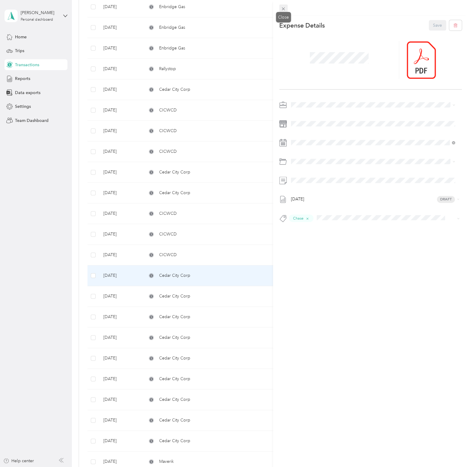
click at [281, 9] on span at bounding box center [283, 8] width 8 height 8
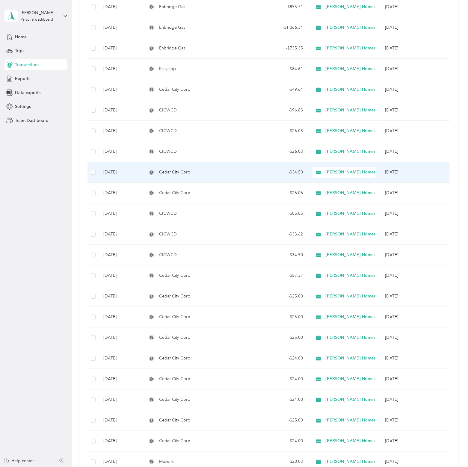
click at [238, 170] on div "Cedar City Corp" at bounding box center [194, 172] width 94 height 7
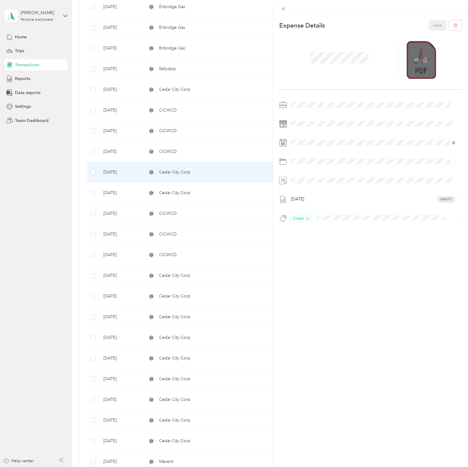
click at [416, 60] on icon at bounding box center [417, 60] width 2 height 2
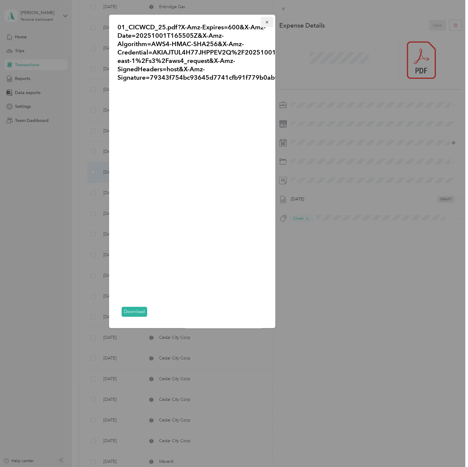
click at [268, 21] on icon "button" at bounding box center [267, 22] width 2 height 2
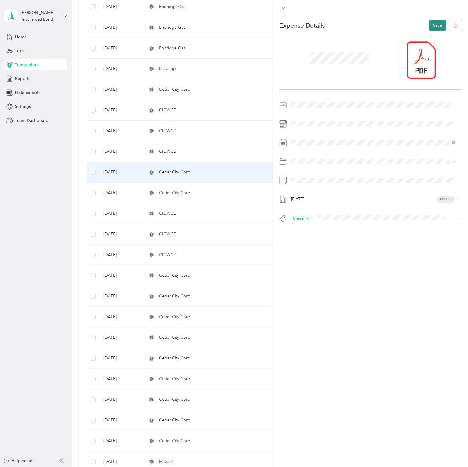
click at [433, 28] on button "Save" at bounding box center [437, 25] width 17 height 10
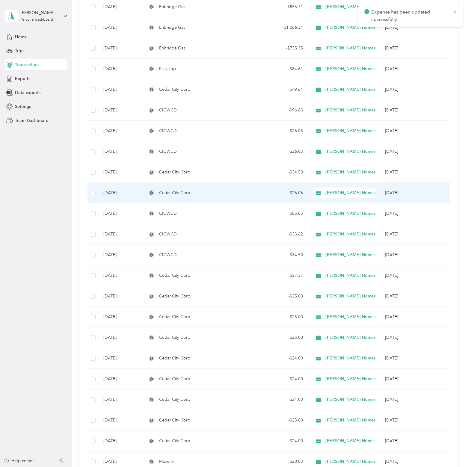
click at [275, 192] on div "- $26.06" at bounding box center [277, 193] width 52 height 7
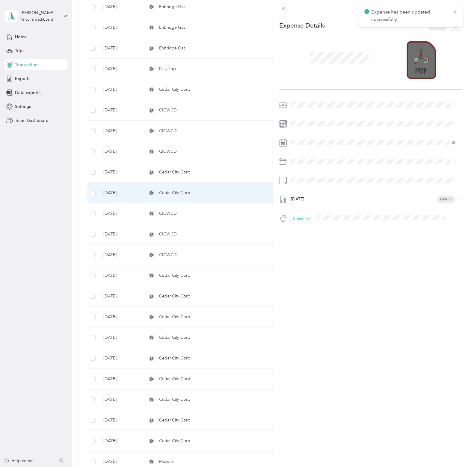
click at [416, 61] on icon at bounding box center [416, 59] width 5 height 5
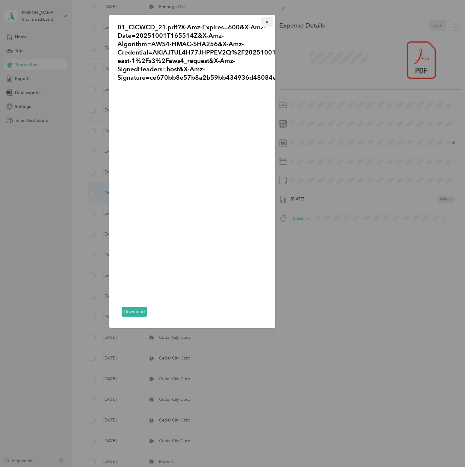
click at [267, 22] on icon "button" at bounding box center [267, 22] width 4 height 4
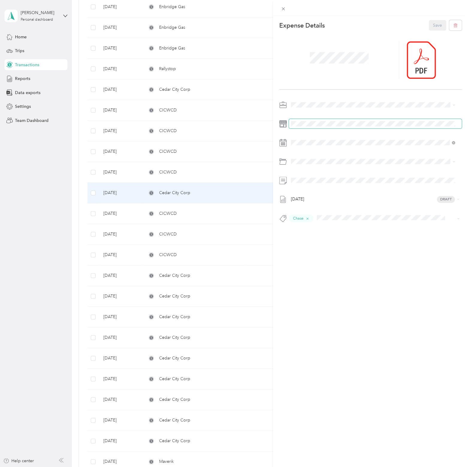
click at [311, 128] on span at bounding box center [375, 124] width 173 height 10
click at [430, 25] on button "Save" at bounding box center [437, 25] width 17 height 10
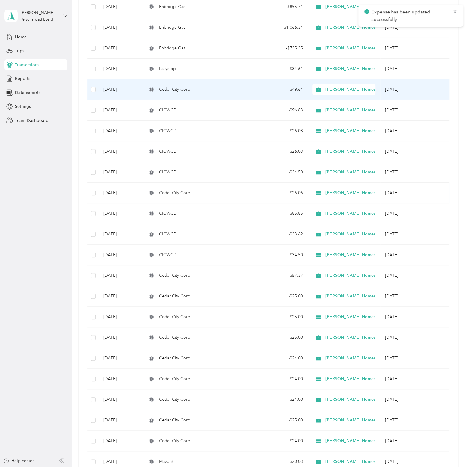
click at [229, 88] on div "Cedar City Corp" at bounding box center [194, 89] width 94 height 7
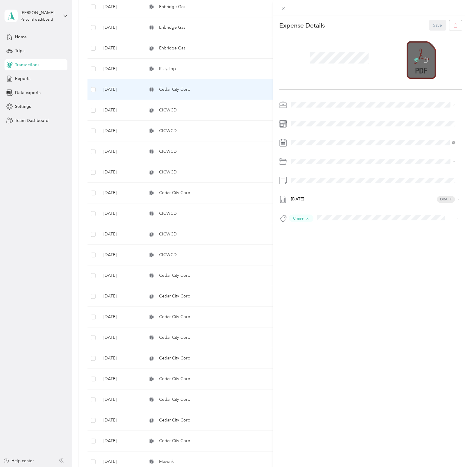
click at [414, 59] on icon at bounding box center [416, 59] width 5 height 5
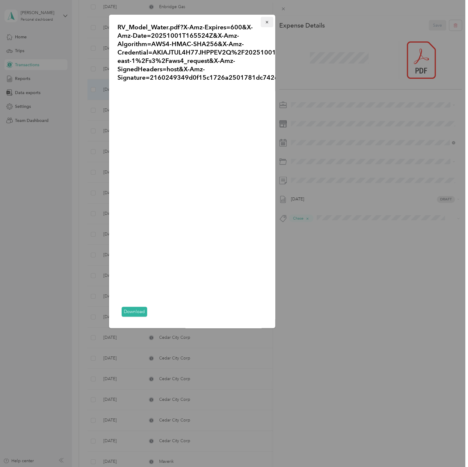
click at [268, 21] on icon "button" at bounding box center [267, 22] width 2 height 2
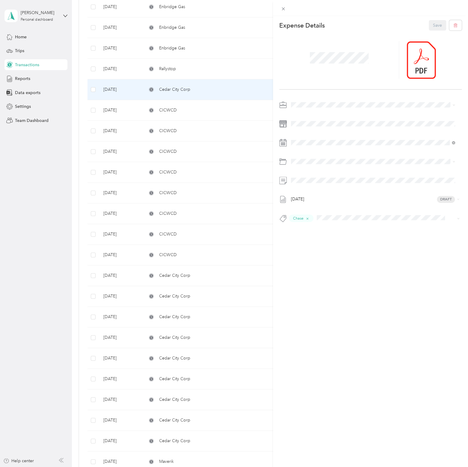
click at [288, 9] on div at bounding box center [370, 8] width 195 height 16
click at [286, 9] on span at bounding box center [283, 8] width 8 height 8
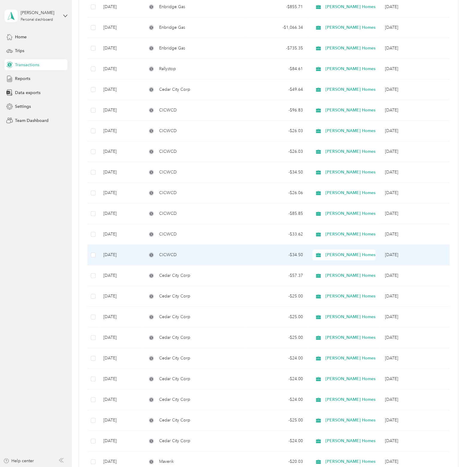
click at [258, 254] on div "- $34.50" at bounding box center [277, 255] width 52 height 7
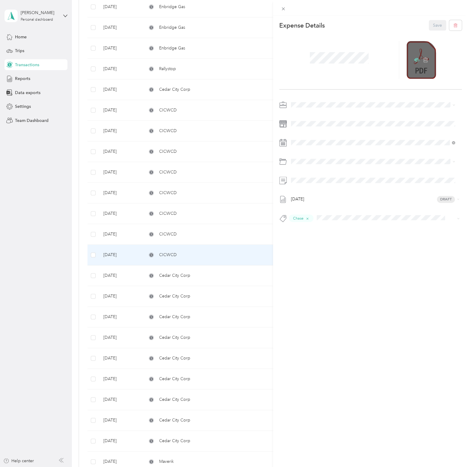
click at [414, 60] on icon at bounding box center [416, 60] width 5 height 4
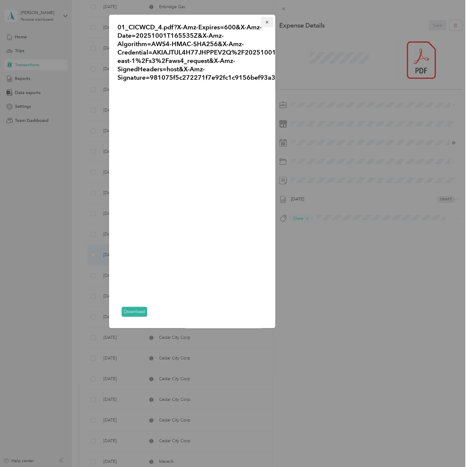
click at [268, 24] on icon "button" at bounding box center [267, 22] width 4 height 4
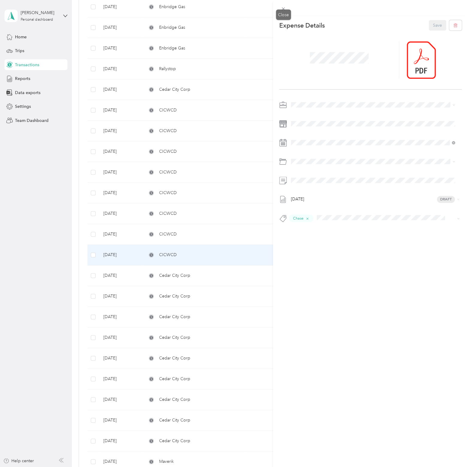
click at [282, 11] on icon at bounding box center [283, 8] width 5 height 5
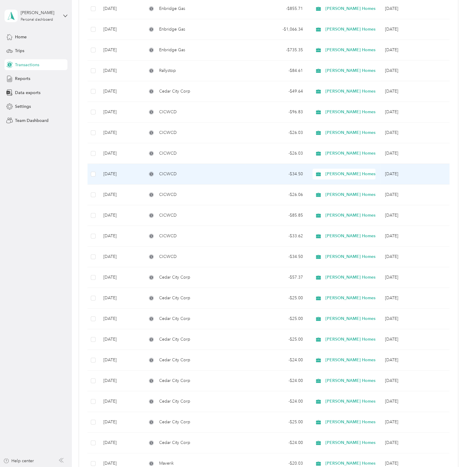
scroll to position [1019, 0]
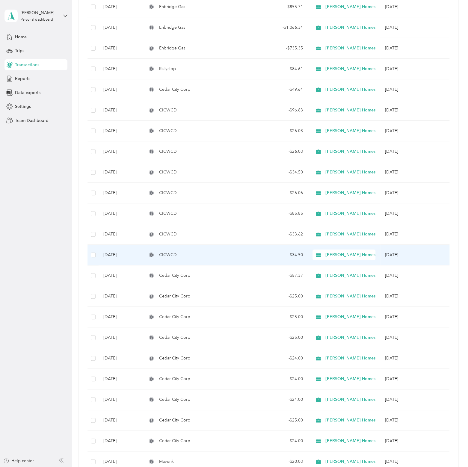
click at [242, 254] on td "CICWCD" at bounding box center [194, 255] width 104 height 21
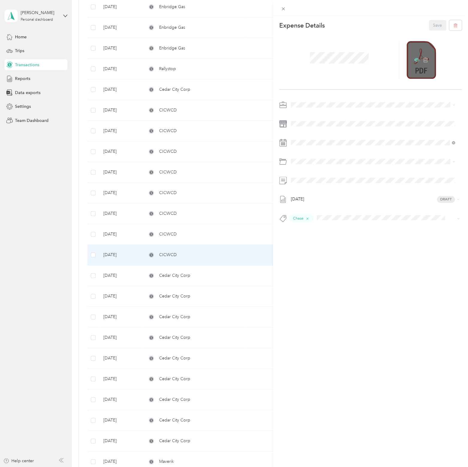
click at [414, 58] on icon at bounding box center [416, 59] width 5 height 5
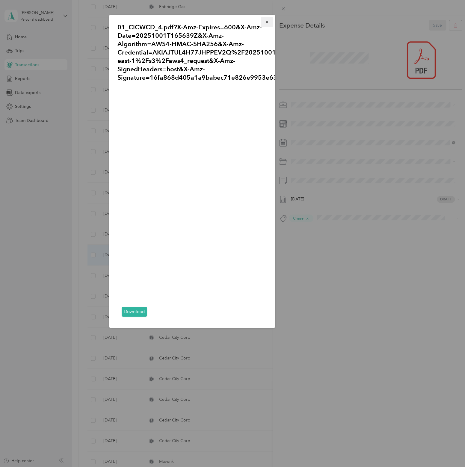
click at [266, 22] on icon "button" at bounding box center [267, 22] width 4 height 4
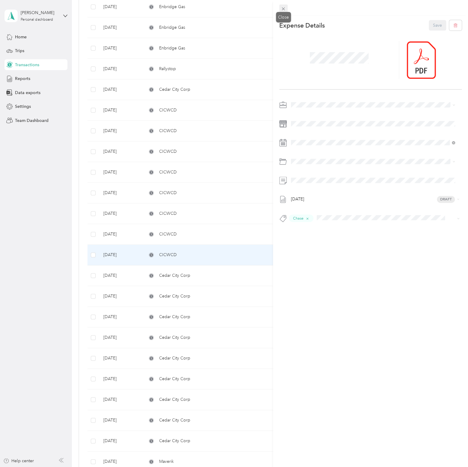
click at [281, 7] on icon at bounding box center [283, 8] width 5 height 5
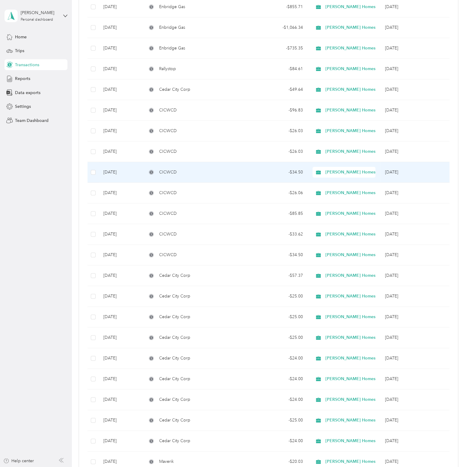
click at [266, 162] on td "- $34.50" at bounding box center [277, 172] width 62 height 21
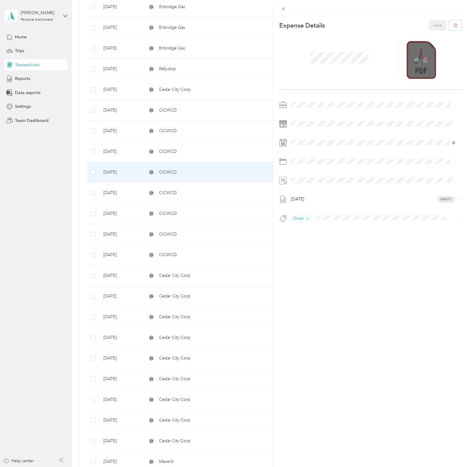
click at [414, 59] on icon at bounding box center [416, 59] width 5 height 5
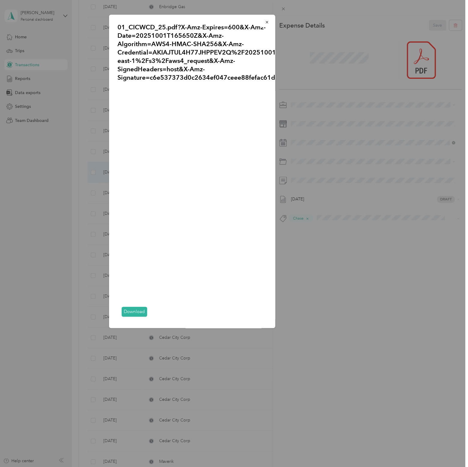
click at [317, 145] on div "01_CICWCD_25.pdf?X-Amz-Expires=600&X-Amz-Date=20251001T165650Z&X-Amz-Algorithm=…" at bounding box center [317, 172] width 166 height 315
click at [267, 21] on icon "button" at bounding box center [267, 22] width 4 height 4
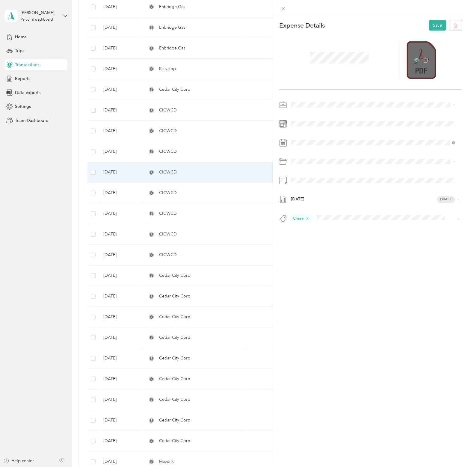
click at [414, 58] on icon at bounding box center [416, 60] width 5 height 4
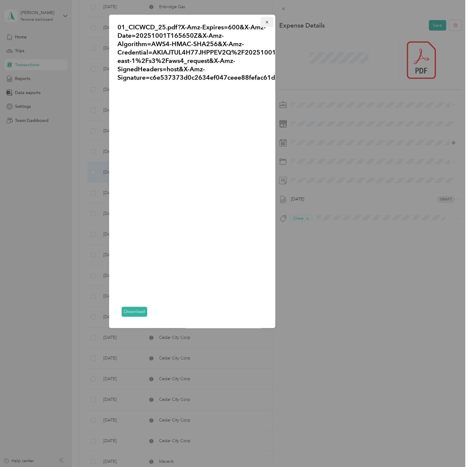
drag, startPoint x: 266, startPoint y: 21, endPoint x: 272, endPoint y: 22, distance: 6.1
click at [266, 21] on icon "button" at bounding box center [267, 22] width 4 height 4
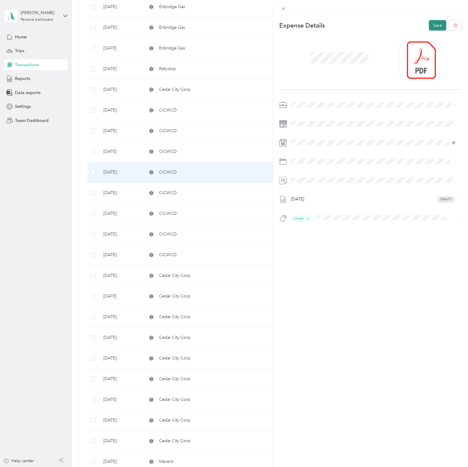
click at [430, 26] on button "Save" at bounding box center [437, 25] width 17 height 10
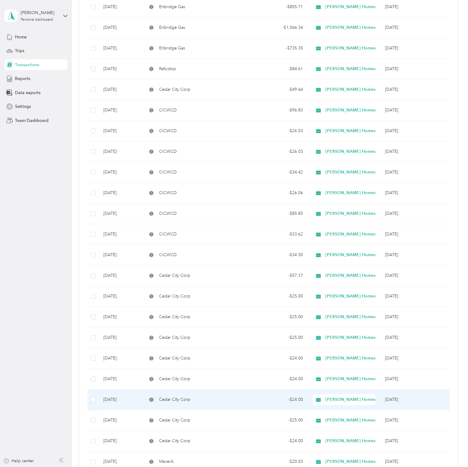
click at [229, 398] on div "Cedar City Corp" at bounding box center [194, 400] width 94 height 7
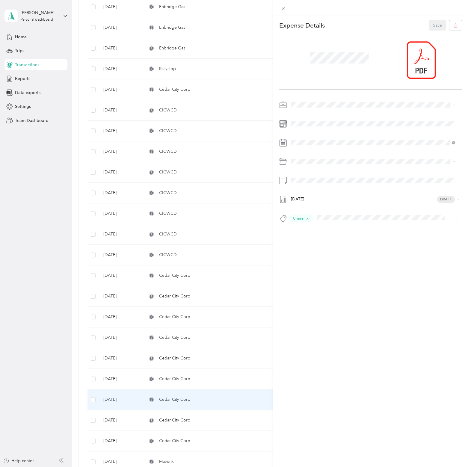
click at [229, 398] on div "This expense cannot be edited because it is either under review, approved, or p…" at bounding box center [234, 233] width 468 height 467
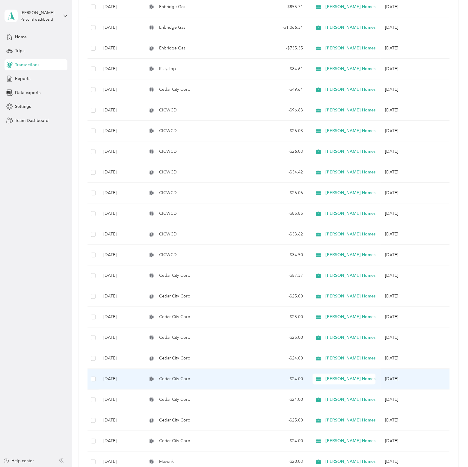
click at [231, 383] on td "Cedar City Corp" at bounding box center [194, 379] width 104 height 21
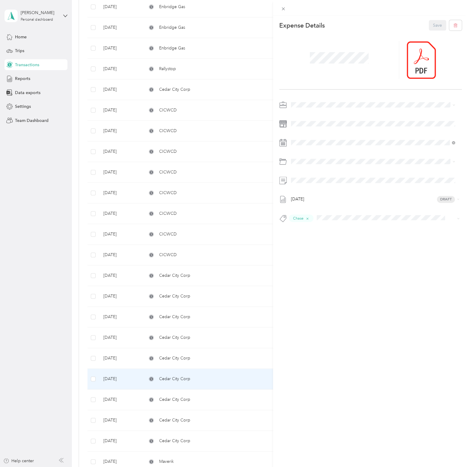
click at [196, 288] on div "This expense cannot be edited because it is either under review, approved, or p…" at bounding box center [234, 233] width 468 height 467
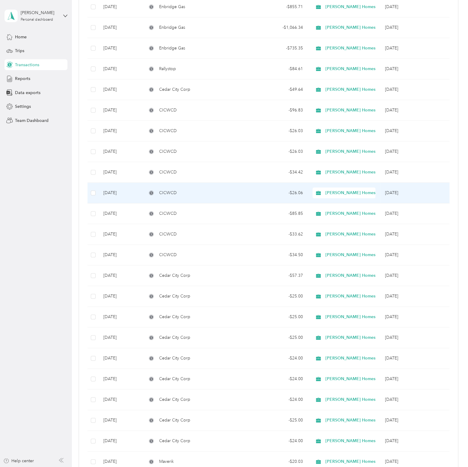
click at [213, 190] on div "CICWCD" at bounding box center [194, 193] width 94 height 7
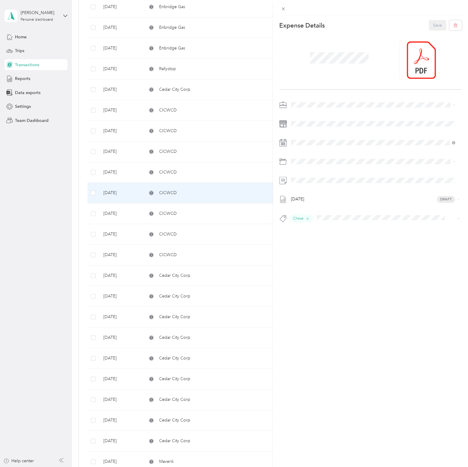
drag, startPoint x: 49, startPoint y: 242, endPoint x: 141, endPoint y: 192, distance: 105.1
click at [49, 242] on div "This expense cannot be edited because it is either under review, approved, or p…" at bounding box center [234, 233] width 468 height 467
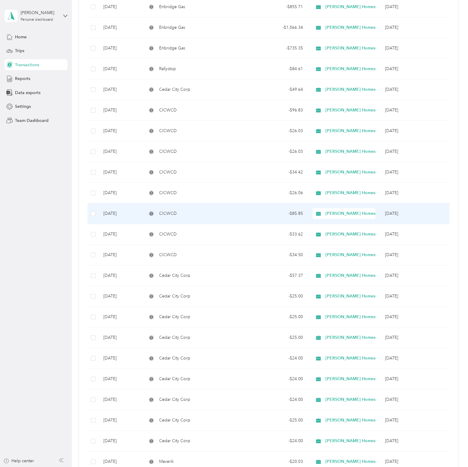
click at [241, 211] on td "CICWCD" at bounding box center [194, 214] width 104 height 21
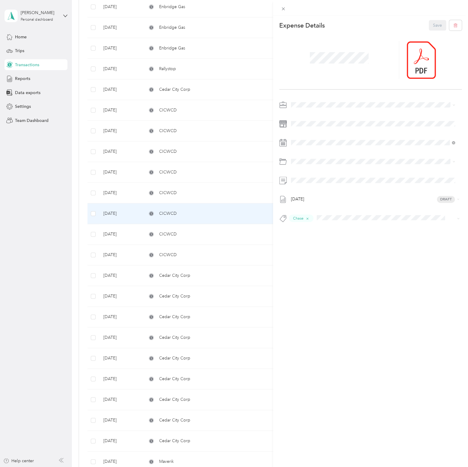
click at [41, 308] on div "This expense cannot be edited because it is either under review, approved, or p…" at bounding box center [234, 233] width 468 height 467
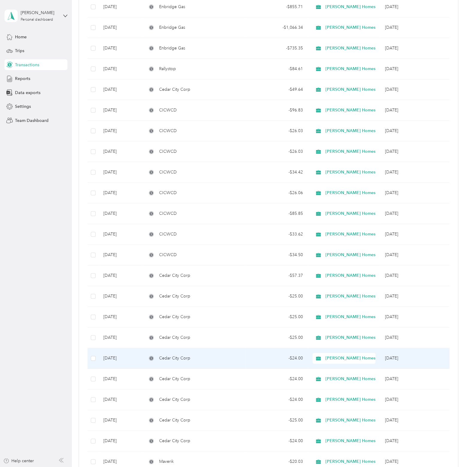
click at [237, 348] on td "Cedar City Corp" at bounding box center [194, 358] width 104 height 21
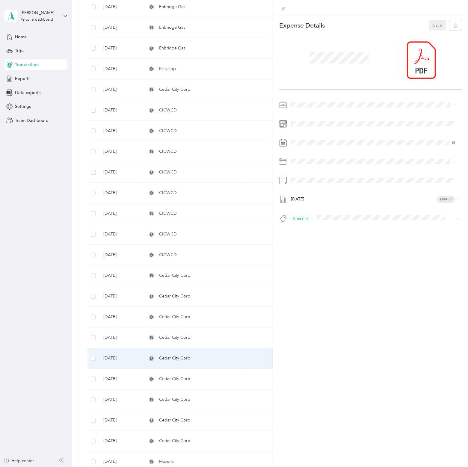
click at [48, 225] on div "This expense cannot be edited because it is either under review, approved, or p…" at bounding box center [234, 233] width 468 height 467
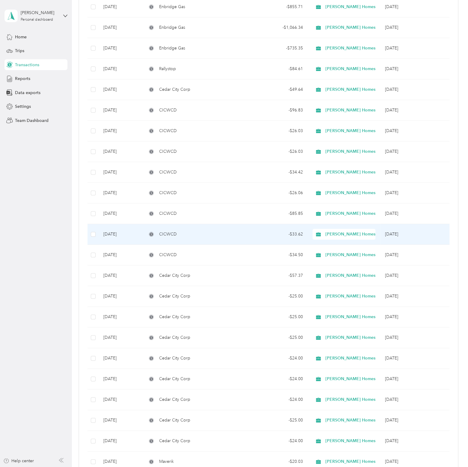
click at [271, 226] on td "- $33.62" at bounding box center [277, 234] width 62 height 21
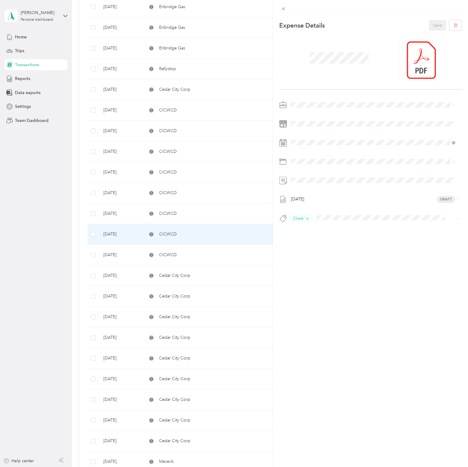
drag, startPoint x: 32, startPoint y: 253, endPoint x: 42, endPoint y: 256, distance: 10.0
click at [32, 253] on div "This expense cannot be edited because it is either under review, approved, or p…" at bounding box center [234, 233] width 468 height 467
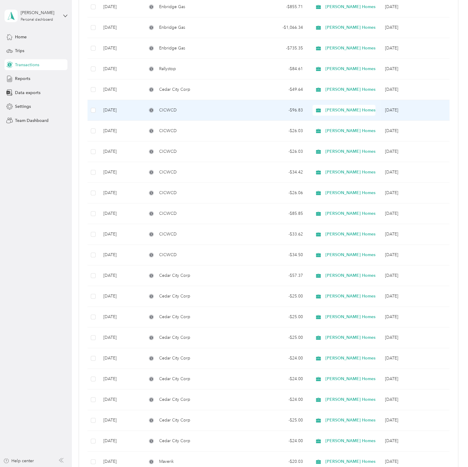
click at [250, 94] on td "- $49.64" at bounding box center [277, 89] width 62 height 21
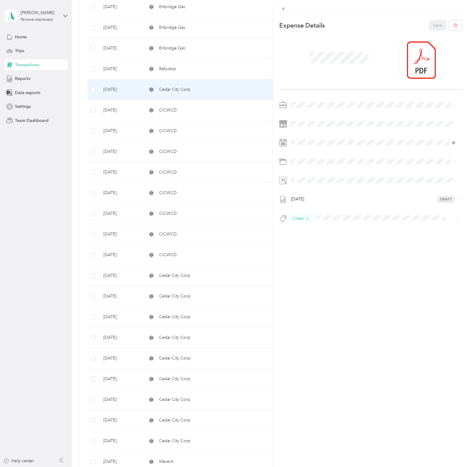
drag, startPoint x: 31, startPoint y: 169, endPoint x: 93, endPoint y: 162, distance: 61.8
click at [31, 169] on div "This expense cannot be edited because it is either under review, approved, or p…" at bounding box center [234, 233] width 468 height 467
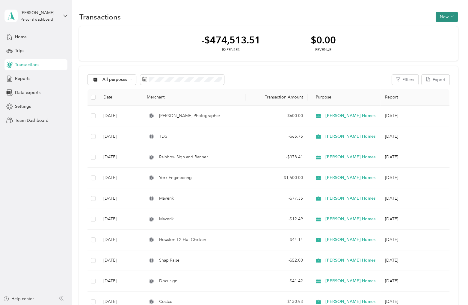
click at [453, 18] on button "New" at bounding box center [447, 17] width 22 height 10
click at [445, 29] on span "Expense" at bounding box center [443, 28] width 16 height 6
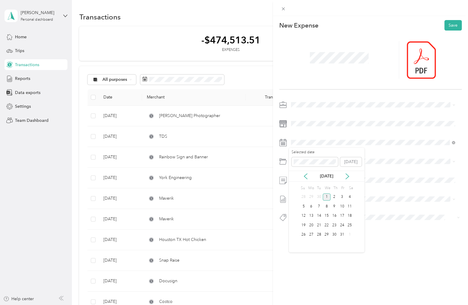
click at [308, 180] on div "[DATE]" at bounding box center [327, 176] width 76 height 11
click at [308, 177] on icon at bounding box center [306, 177] width 6 height 6
click at [314, 214] on div "15" at bounding box center [312, 215] width 8 height 7
click at [336, 214] on div "Sands Cove Water" at bounding box center [380, 217] width 146 height 6
click at [305, 236] on button "Chase" at bounding box center [302, 239] width 19 height 7
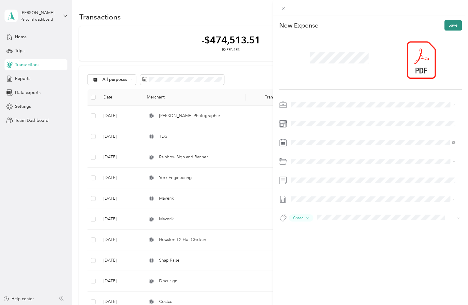
click at [450, 26] on button "Save" at bounding box center [452, 25] width 17 height 10
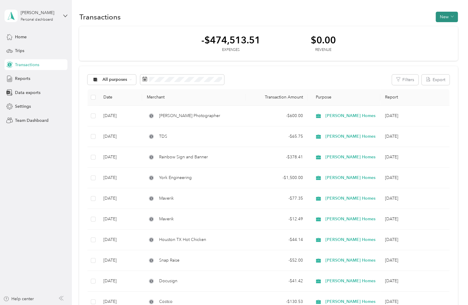
drag, startPoint x: 437, startPoint y: 18, endPoint x: 436, endPoint y: 22, distance: 3.4
click at [437, 18] on button "New" at bounding box center [447, 17] width 22 height 10
click at [430, 30] on div "Expense" at bounding box center [440, 28] width 23 height 6
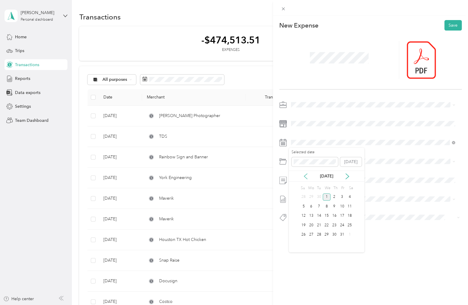
click at [306, 175] on icon at bounding box center [305, 176] width 3 height 5
click at [311, 216] on div "15" at bounding box center [312, 215] width 8 height 7
click at [315, 183] on span "Sands Cove Water" at bounding box center [324, 184] width 35 height 5
click at [302, 239] on span "Chase" at bounding box center [302, 238] width 10 height 5
click at [453, 24] on button "Save" at bounding box center [452, 25] width 17 height 10
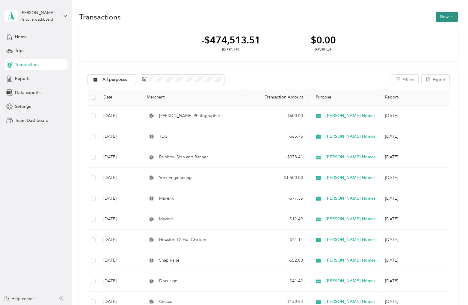
drag, startPoint x: 438, startPoint y: 15, endPoint x: 438, endPoint y: 19, distance: 4.8
click at [438, 14] on button "New" at bounding box center [447, 17] width 22 height 10
click at [438, 28] on span "Expense" at bounding box center [443, 28] width 16 height 6
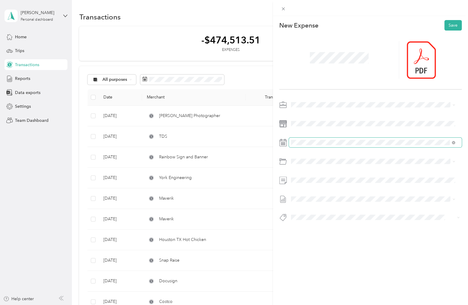
click at [338, 145] on span at bounding box center [375, 143] width 173 height 10
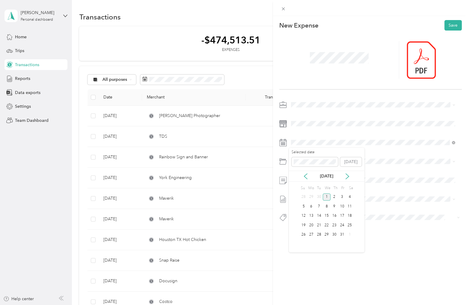
click at [309, 179] on div "[DATE]" at bounding box center [327, 176] width 76 height 6
click at [308, 178] on icon at bounding box center [306, 177] width 6 height 6
click at [312, 218] on div "15" at bounding box center [312, 215] width 8 height 7
click at [305, 186] on div "Sands Cove Water" at bounding box center [373, 184] width 160 height 7
click at [305, 226] on span "Amex" at bounding box center [302, 227] width 10 height 5
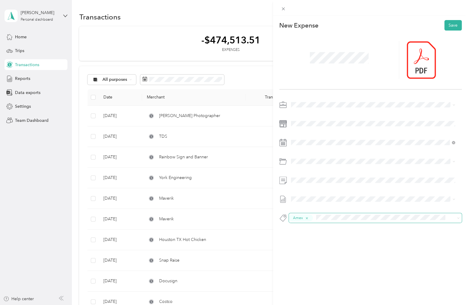
click at [303, 216] on button "Amex" at bounding box center [301, 218] width 24 height 7
click at [308, 217] on icon "button" at bounding box center [307, 218] width 2 height 2
click at [307, 236] on li "Chase" at bounding box center [373, 240] width 168 height 12
click at [447, 28] on button "Save" at bounding box center [452, 25] width 17 height 10
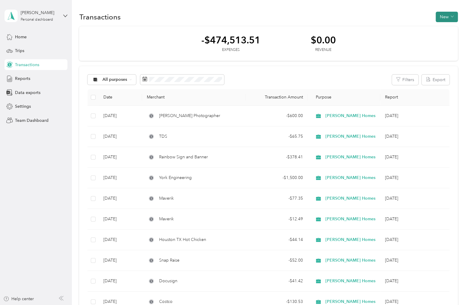
click at [448, 15] on button "New" at bounding box center [447, 17] width 22 height 10
click at [440, 27] on span "Expense" at bounding box center [443, 28] width 16 height 6
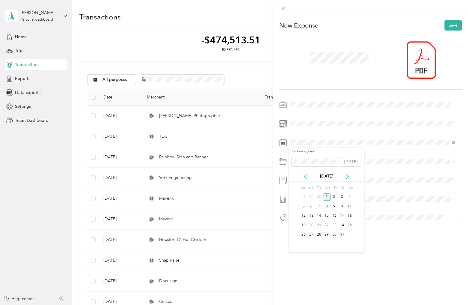
click at [306, 176] on icon at bounding box center [306, 177] width 6 height 6
click at [312, 216] on div "15" at bounding box center [312, 215] width 8 height 7
click at [311, 305] on div "This expense cannot be edited because it is either under review, approved, or p…" at bounding box center [232, 305] width 465 height 0
click at [330, 186] on span "Sands Cove Water" at bounding box center [324, 184] width 35 height 5
click at [304, 236] on button "Chase" at bounding box center [302, 239] width 19 height 7
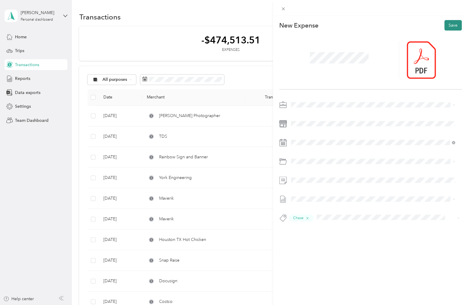
click at [444, 26] on button "Save" at bounding box center [452, 25] width 17 height 10
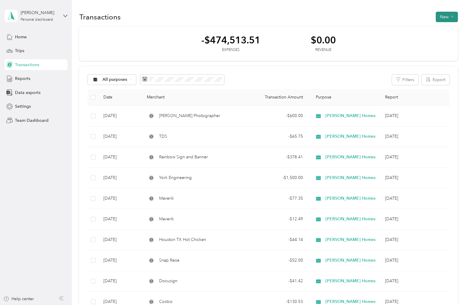
click at [444, 13] on button "New" at bounding box center [447, 17] width 22 height 10
click at [442, 27] on span "Expense" at bounding box center [443, 28] width 16 height 6
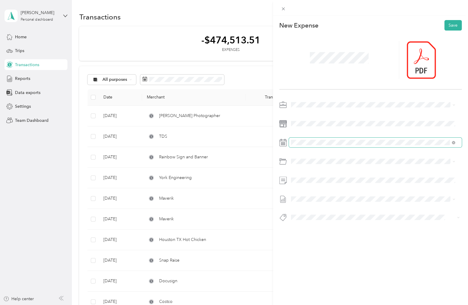
click at [319, 139] on span at bounding box center [375, 143] width 173 height 10
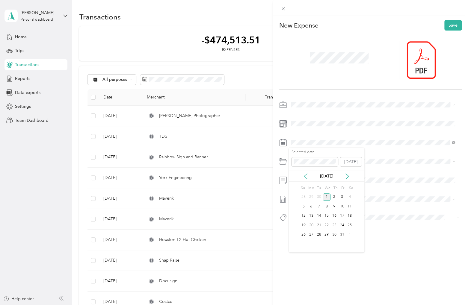
click at [307, 174] on icon at bounding box center [305, 176] width 3 height 5
click at [313, 215] on div "15" at bounding box center [312, 215] width 8 height 7
click at [322, 183] on span "Sands Cove Water" at bounding box center [324, 184] width 35 height 5
click at [300, 305] on div "This expense cannot be edited because it is either under review, approved, or p…" at bounding box center [232, 305] width 465 height 0
click at [302, 236] on li "Chase" at bounding box center [373, 240] width 168 height 12
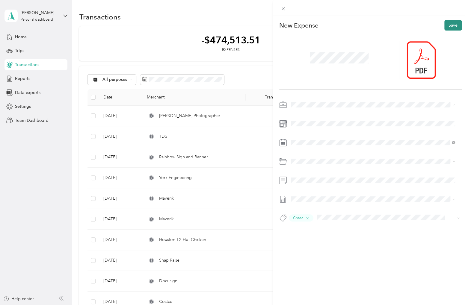
click at [452, 23] on button "Save" at bounding box center [452, 25] width 17 height 10
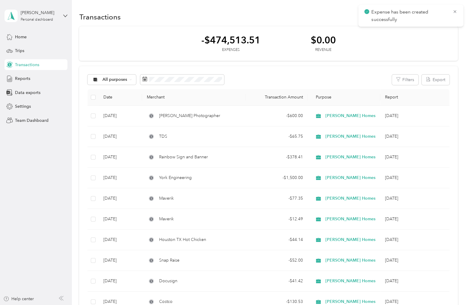
drag, startPoint x: 453, startPoint y: 12, endPoint x: 451, endPoint y: 18, distance: 6.5
click at [453, 11] on icon at bounding box center [455, 11] width 5 height 5
click at [447, 19] on button "New" at bounding box center [447, 17] width 22 height 10
click at [445, 28] on span "Expense" at bounding box center [443, 28] width 16 height 6
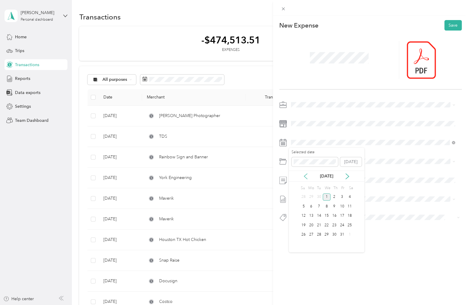
click at [305, 176] on icon at bounding box center [306, 177] width 6 height 6
click at [312, 225] on div "22" at bounding box center [312, 225] width 8 height 7
click at [314, 186] on div "Sands Cove Water" at bounding box center [380, 185] width 146 height 6
click at [302, 235] on li "Chase" at bounding box center [373, 240] width 168 height 12
click at [453, 25] on button "Save" at bounding box center [452, 25] width 17 height 10
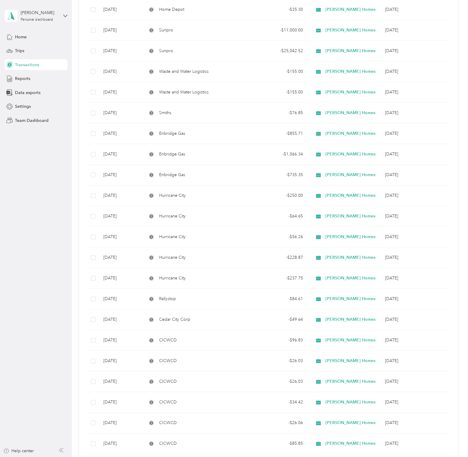
scroll to position [779, 0]
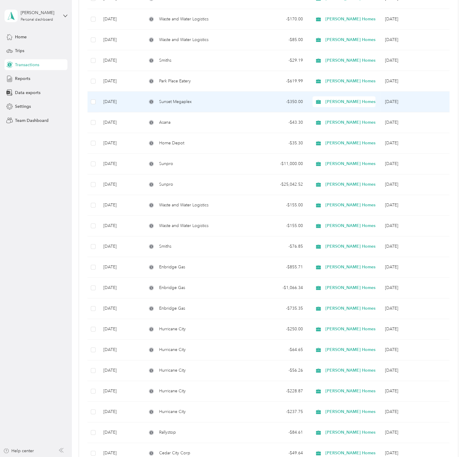
click at [230, 107] on td "Sunset Megaplex" at bounding box center [194, 102] width 104 height 21
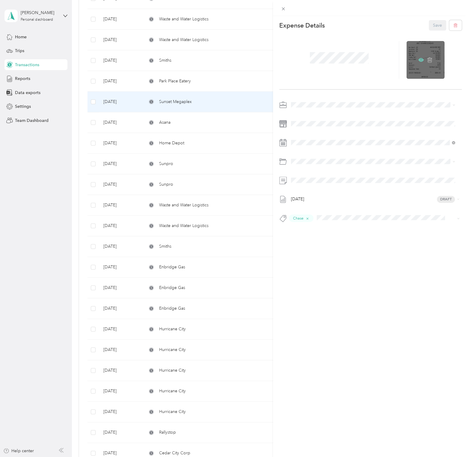
click at [418, 60] on icon at bounding box center [420, 59] width 5 height 5
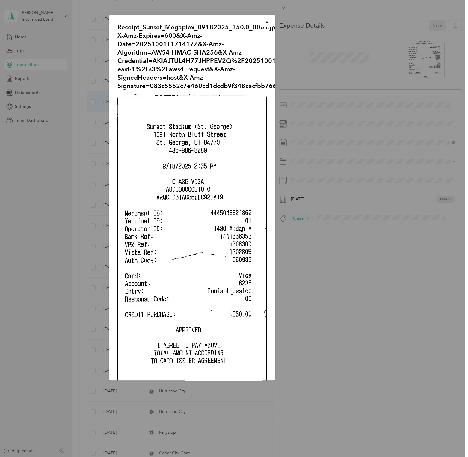
click at [382, 276] on div "Receipt_Sunset_Megaplex_09182025_350.0_0001.jpg?X-Amz-Expires=600&X-Amz-Date=20…" at bounding box center [317, 199] width 166 height 368
click at [265, 21] on icon "button" at bounding box center [267, 22] width 4 height 4
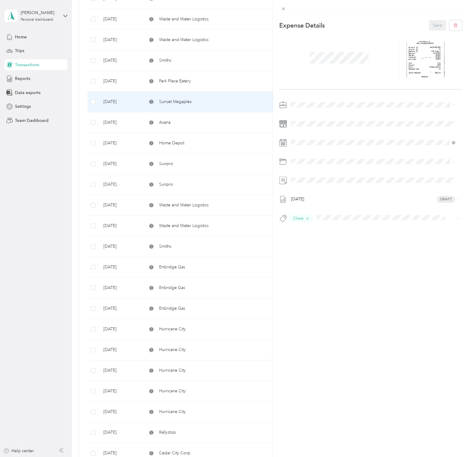
click at [285, 10] on div "Receipt_Sunset_Megaplex_09182025_350.0_0001.jpg?X-Amz-Expires=600&X-Amz-Date=20…" at bounding box center [317, 184] width 166 height 368
click at [285, 10] on icon at bounding box center [283, 8] width 5 height 5
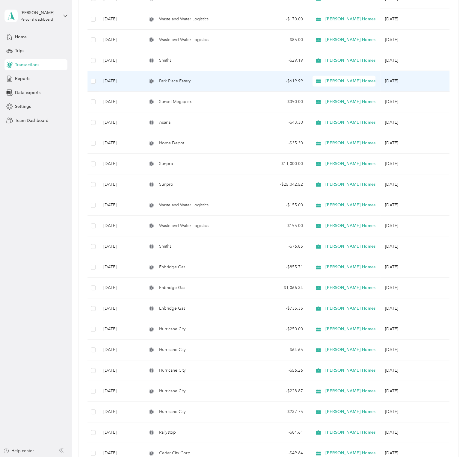
click at [185, 74] on td "Park Place Eatery" at bounding box center [194, 81] width 104 height 21
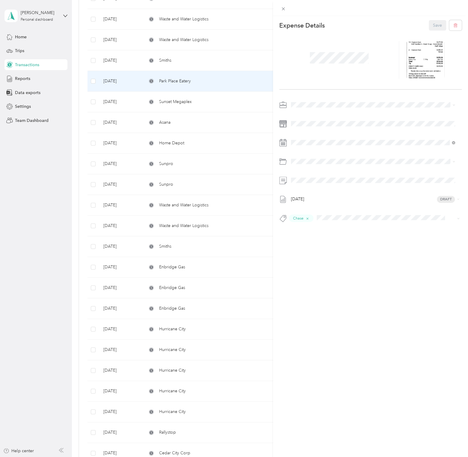
click at [42, 222] on div "This expense cannot be edited because it is either under review, approved, or p…" at bounding box center [234, 228] width 468 height 457
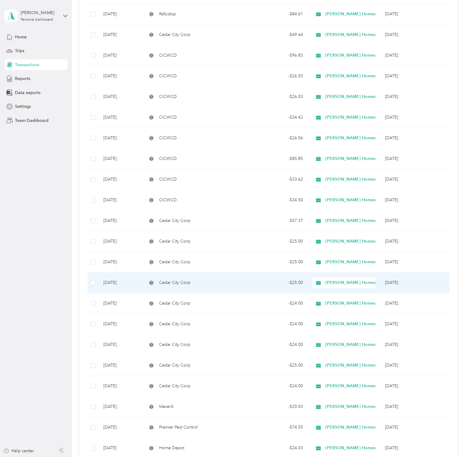
scroll to position [1199, 0]
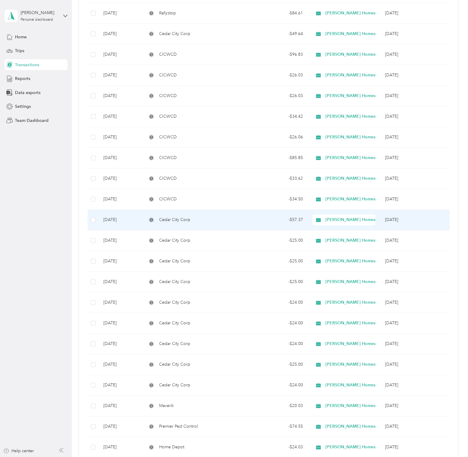
click at [230, 218] on div "Cedar City Corp" at bounding box center [194, 220] width 94 height 7
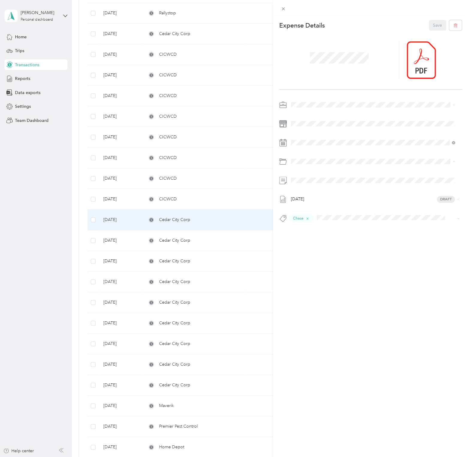
click at [340, 186] on div "Utility Reimbursements Receivable" at bounding box center [380, 185] width 146 height 6
click at [415, 58] on icon at bounding box center [416, 59] width 5 height 5
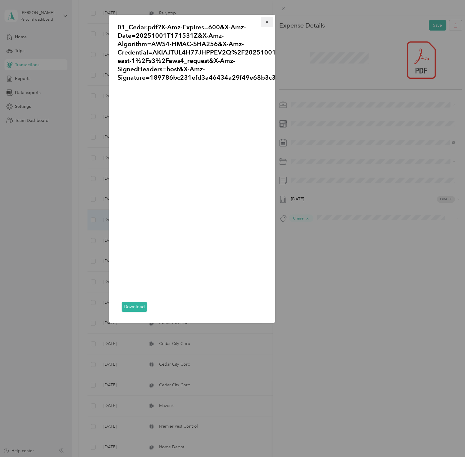
click at [266, 20] on icon "button" at bounding box center [267, 22] width 4 height 4
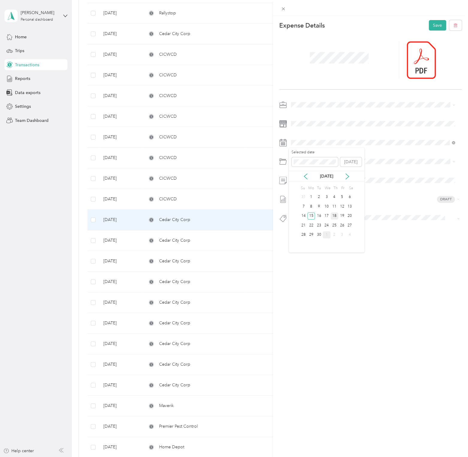
click at [333, 216] on div "18" at bounding box center [335, 215] width 8 height 7
click at [343, 215] on div "19" at bounding box center [342, 215] width 8 height 7
click at [337, 216] on div "18" at bounding box center [335, 215] width 8 height 7
click at [432, 24] on button "Save" at bounding box center [437, 25] width 17 height 10
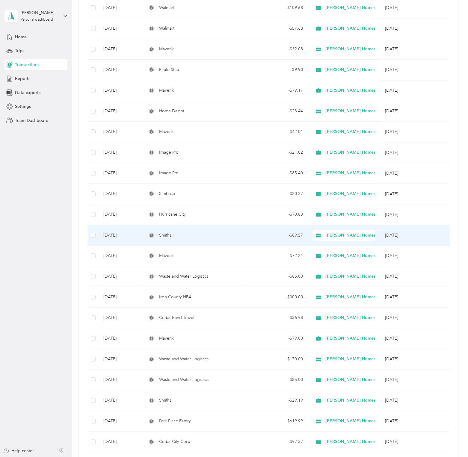
scroll to position [450, 0]
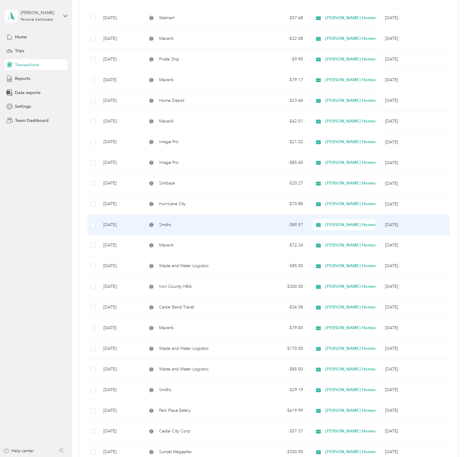
click at [233, 218] on td "Smiths" at bounding box center [194, 225] width 104 height 21
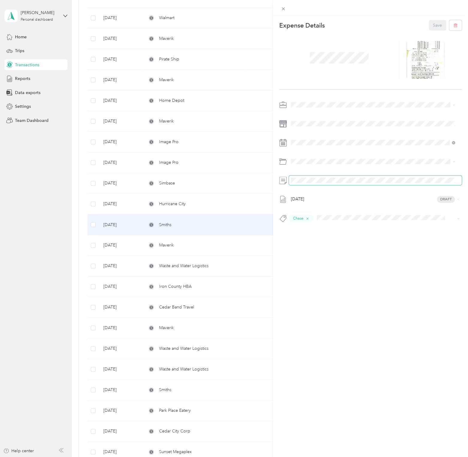
click at [276, 177] on div "Expense Details Save [DATE] Draft Chase" at bounding box center [370, 132] width 195 height 232
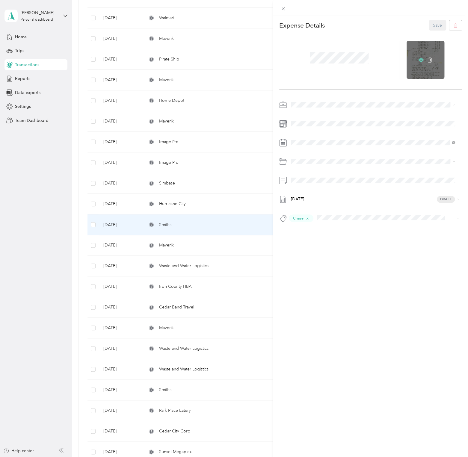
click at [418, 59] on icon at bounding box center [420, 60] width 5 height 4
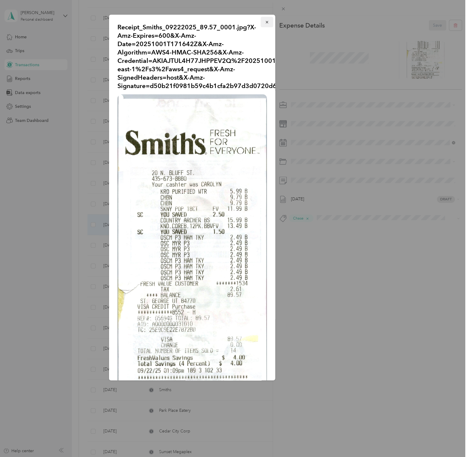
click at [265, 23] on icon "button" at bounding box center [267, 22] width 4 height 4
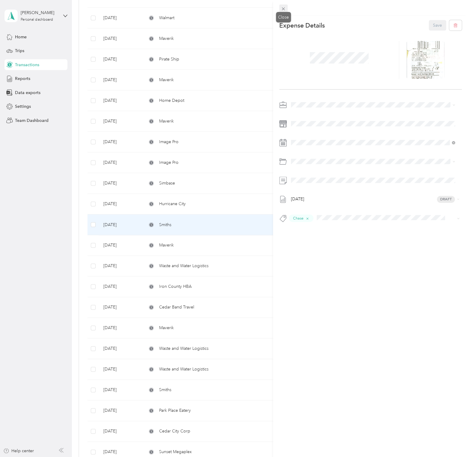
click at [283, 10] on icon at bounding box center [283, 8] width 5 height 5
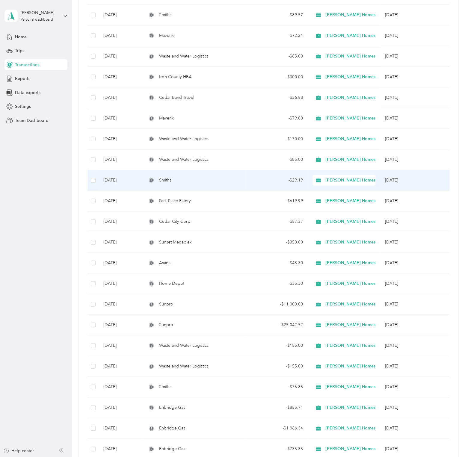
scroll to position [629, 0]
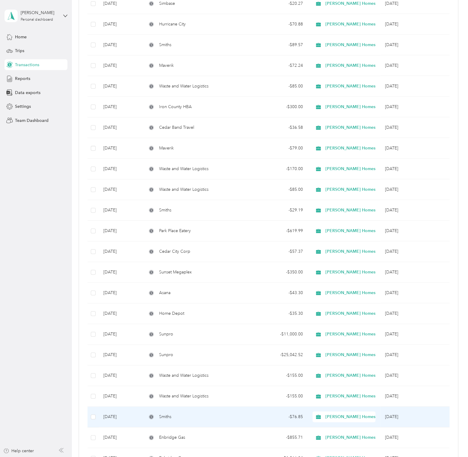
click at [233, 418] on td "Smiths" at bounding box center [194, 417] width 104 height 21
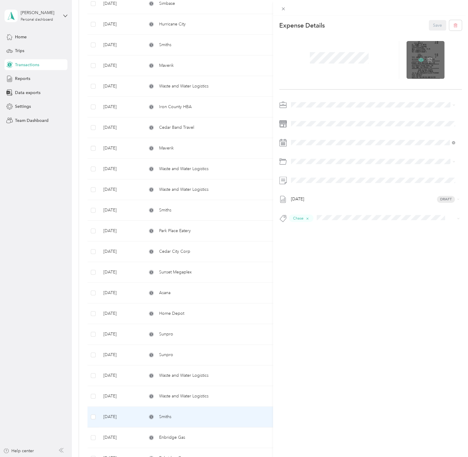
click at [420, 58] on icon at bounding box center [420, 59] width 5 height 5
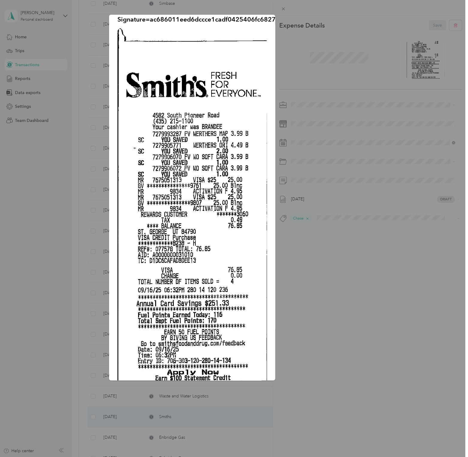
scroll to position [60, 0]
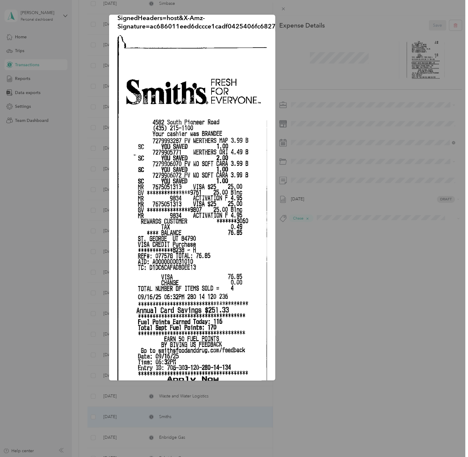
click at [330, 257] on div "Receipt_Smiths_09162025_76.85_0001.jpg?X-Amz-Expires=600&X-Amz-Date=20251001T17…" at bounding box center [317, 199] width 166 height 368
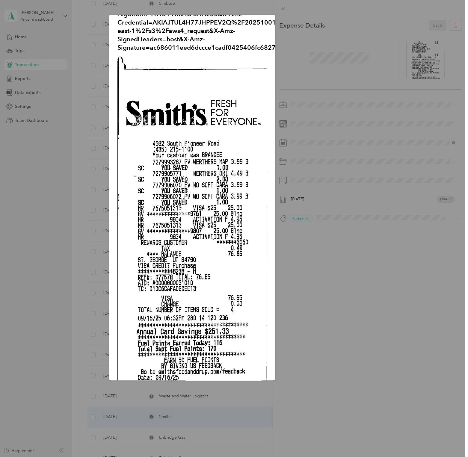
scroll to position [0, 0]
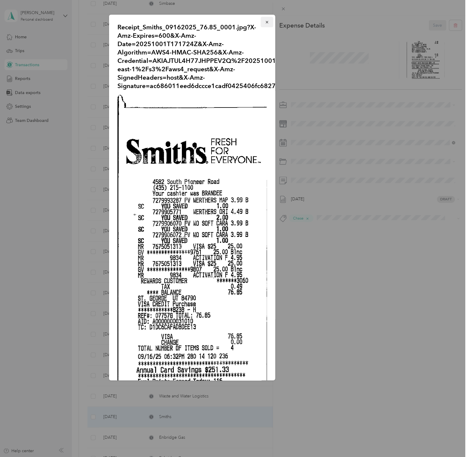
click at [265, 22] on icon "button" at bounding box center [267, 22] width 4 height 4
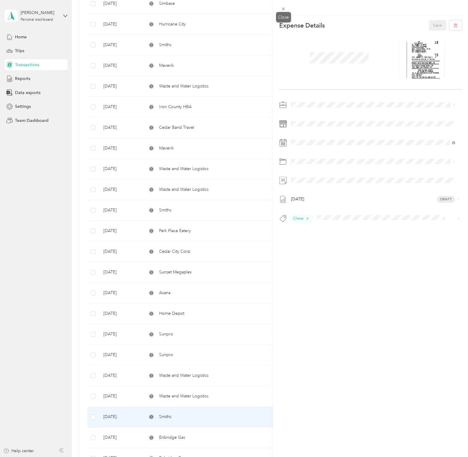
click at [284, 10] on icon at bounding box center [283, 8] width 5 height 5
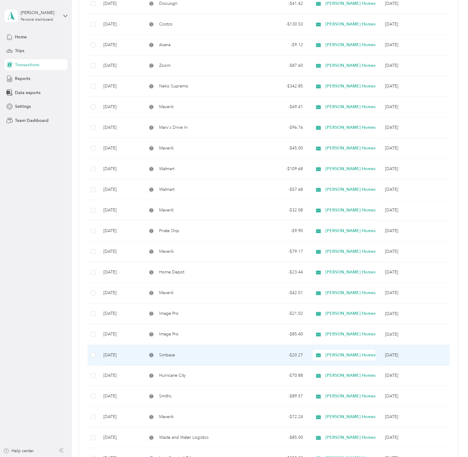
scroll to position [270, 0]
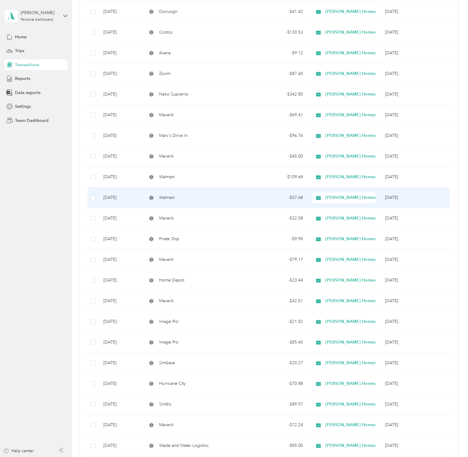
click at [218, 180] on td "Walmart" at bounding box center [194, 177] width 104 height 21
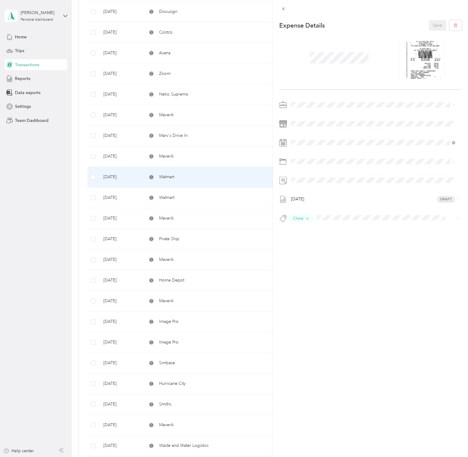
drag, startPoint x: 61, startPoint y: 249, endPoint x: 92, endPoint y: 241, distance: 32.3
click at [61, 249] on div "This expense cannot be edited because it is either under review, approved, or p…" at bounding box center [234, 228] width 468 height 457
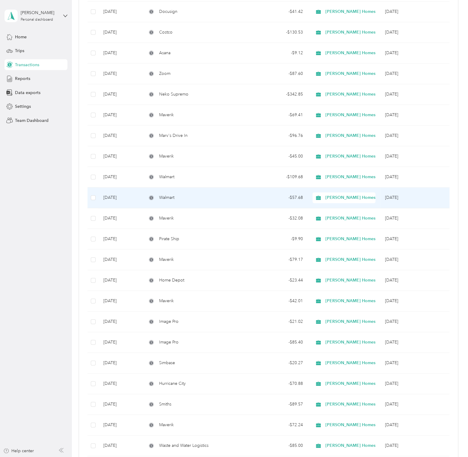
click at [246, 198] on td "- $57.68" at bounding box center [277, 198] width 62 height 21
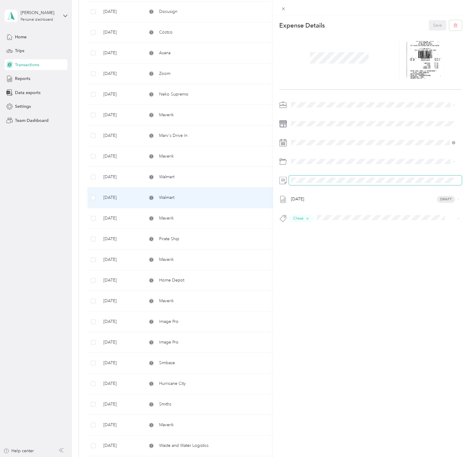
click at [287, 187] on div "[DATE] Draft Chase" at bounding box center [370, 163] width 183 height 127
click at [23, 275] on div "This expense cannot be edited because it is either under review, approved, or p…" at bounding box center [234, 228] width 468 height 457
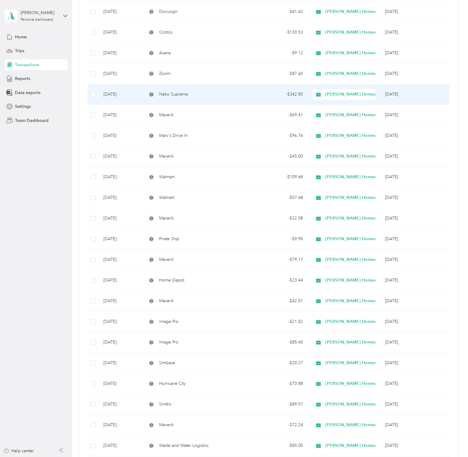
click at [216, 90] on td "Neko Supremo" at bounding box center [194, 94] width 104 height 21
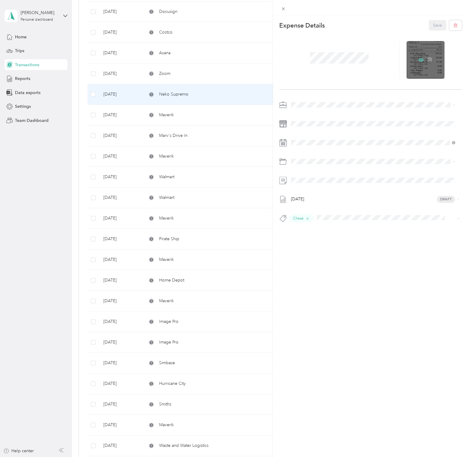
click at [418, 59] on icon at bounding box center [420, 59] width 5 height 5
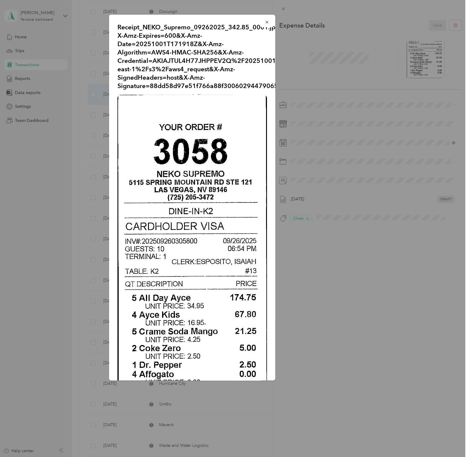
click at [265, 20] on icon "button" at bounding box center [267, 22] width 4 height 4
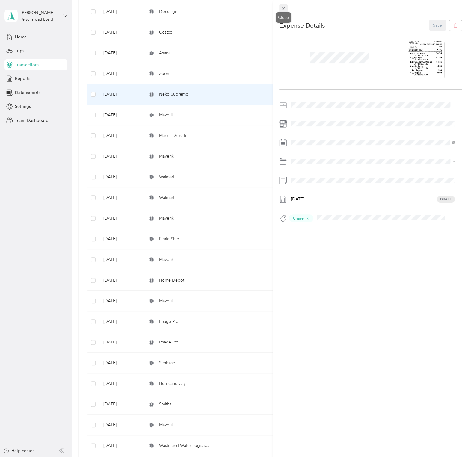
click at [282, 10] on icon at bounding box center [283, 8] width 5 height 5
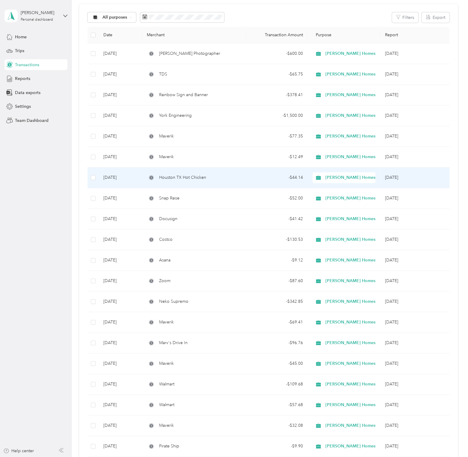
scroll to position [60, 0]
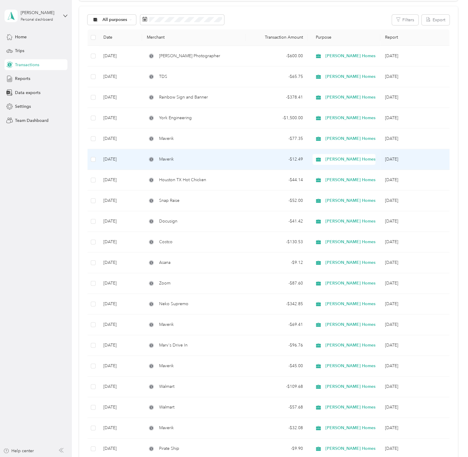
click at [212, 160] on div "Maverik" at bounding box center [194, 159] width 94 height 7
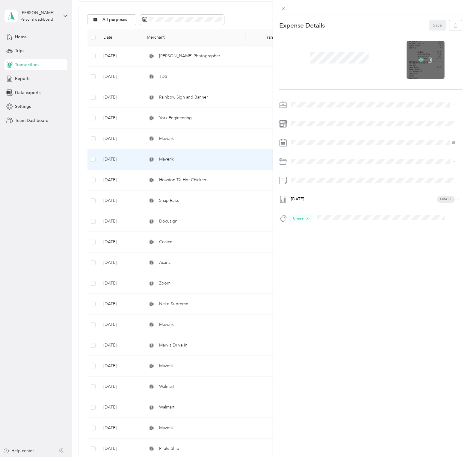
click at [418, 61] on icon at bounding box center [420, 60] width 5 height 4
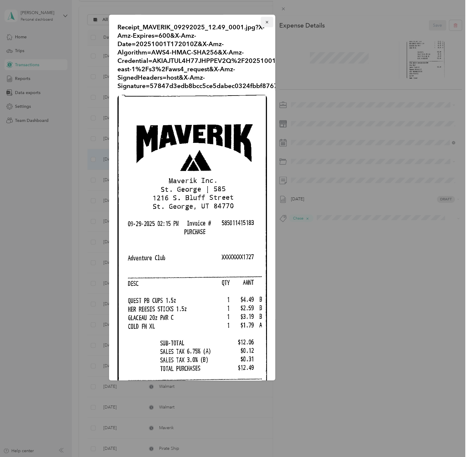
click at [265, 22] on icon "button" at bounding box center [267, 22] width 4 height 4
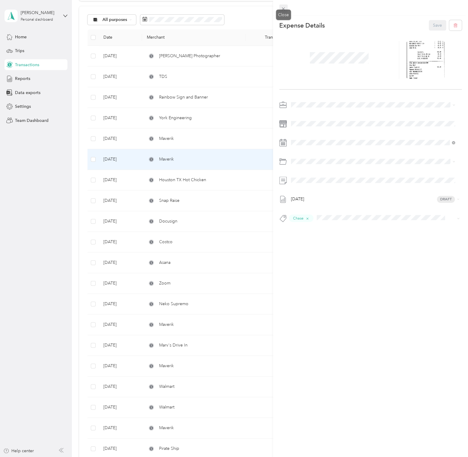
click at [285, 9] on icon at bounding box center [283, 8] width 5 height 5
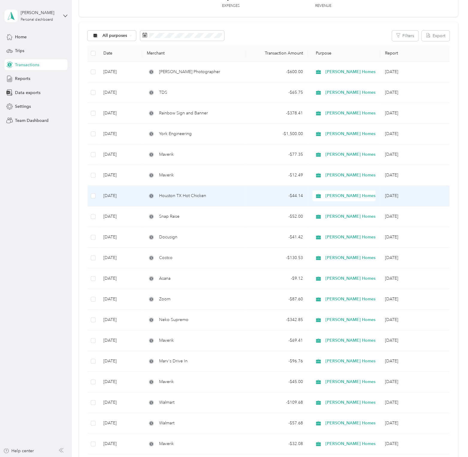
scroll to position [30, 0]
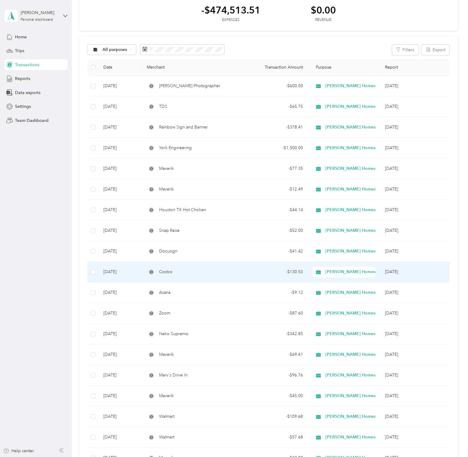
click at [248, 273] on td "- $130.53" at bounding box center [277, 272] width 62 height 21
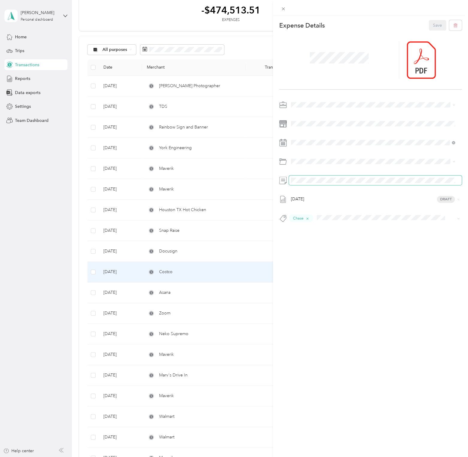
click at [277, 186] on div "Expense Details Save [DATE] Draft Chase" at bounding box center [370, 132] width 195 height 232
click at [284, 10] on icon at bounding box center [283, 8] width 5 height 5
